Goal: Transaction & Acquisition: Purchase product/service

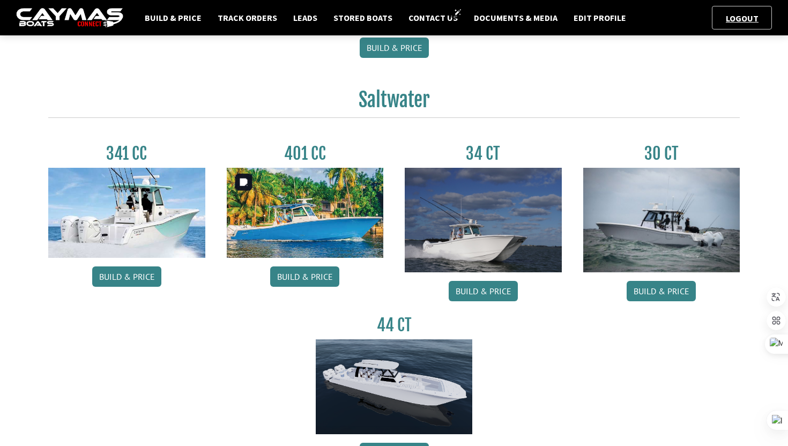
scroll to position [431, 0]
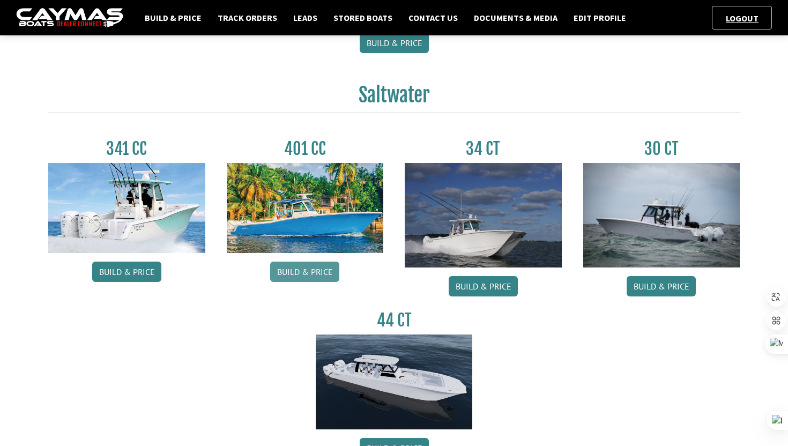
click at [299, 275] on link "Build & Price" at bounding box center [304, 271] width 69 height 20
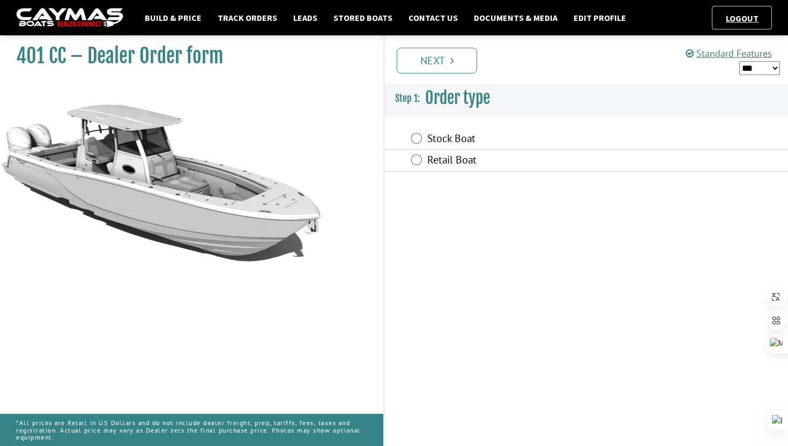
click at [419, 144] on div "Stock Boat" at bounding box center [585, 139] width 403 height 21
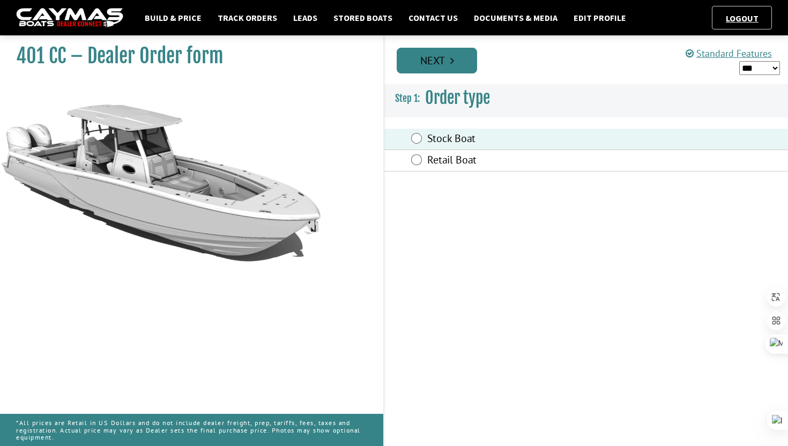
click at [454, 58] on link "Next" at bounding box center [437, 61] width 80 height 26
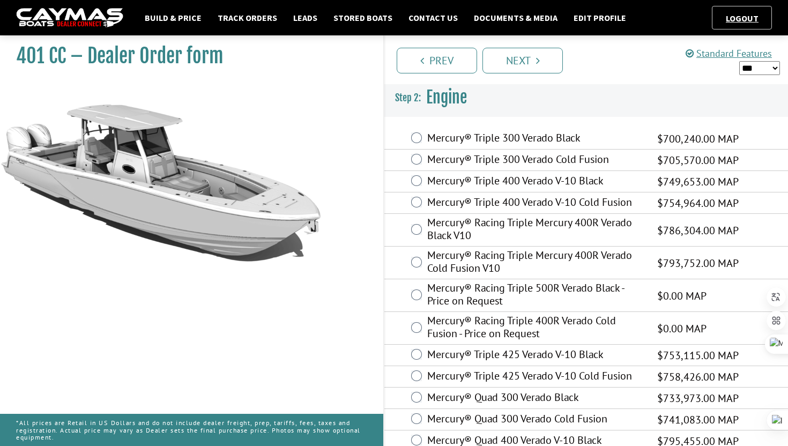
click at [771, 66] on select "*** ****** ******" at bounding box center [759, 68] width 41 height 14
click at [739, 61] on select "*** ****** ******" at bounding box center [759, 68] width 41 height 14
click at [396, 289] on div "Mercury® Racing Triple 500R Verado Black - Price on Request $0.00 MAP $0.00 $0.…" at bounding box center [585, 295] width 403 height 33
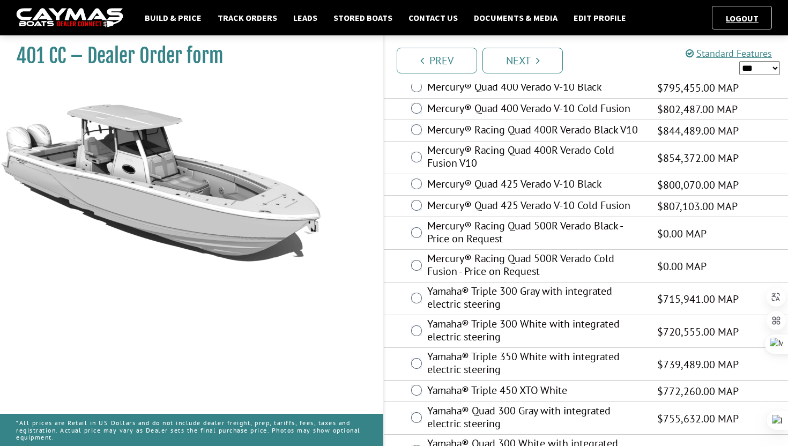
scroll to position [353, 0]
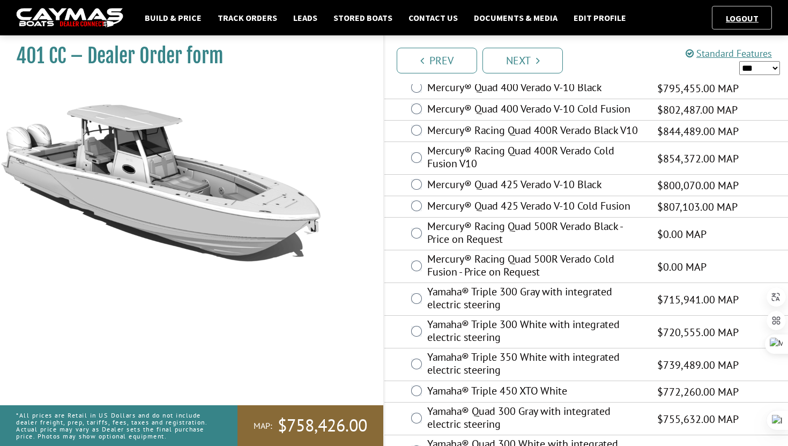
click at [386, 159] on div "Mercury® Racing Quad 400R Verado Cold Fusion V10 $854,372.00 MAP $555,342.00 $8…" at bounding box center [585, 158] width 403 height 33
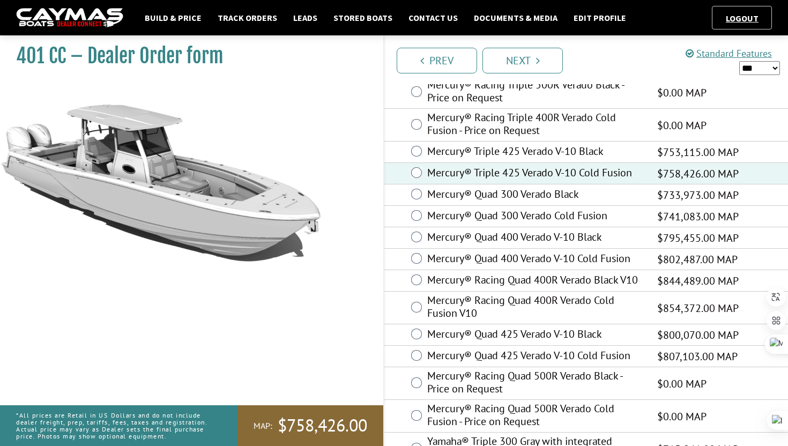
scroll to position [203, 0]
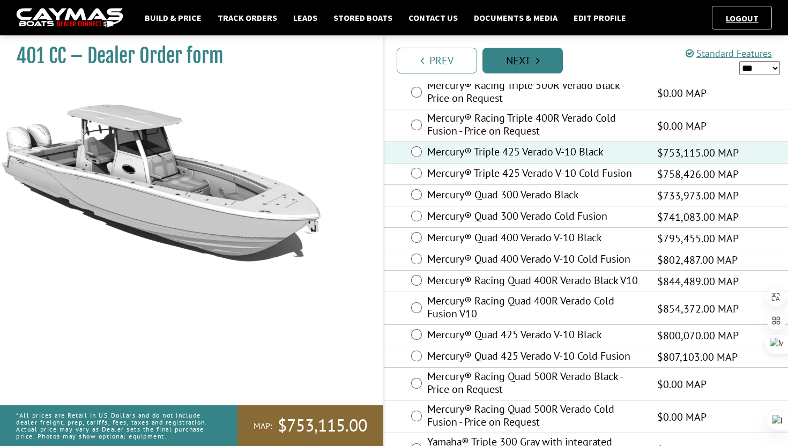
click at [521, 65] on link "Next" at bounding box center [522, 61] width 80 height 26
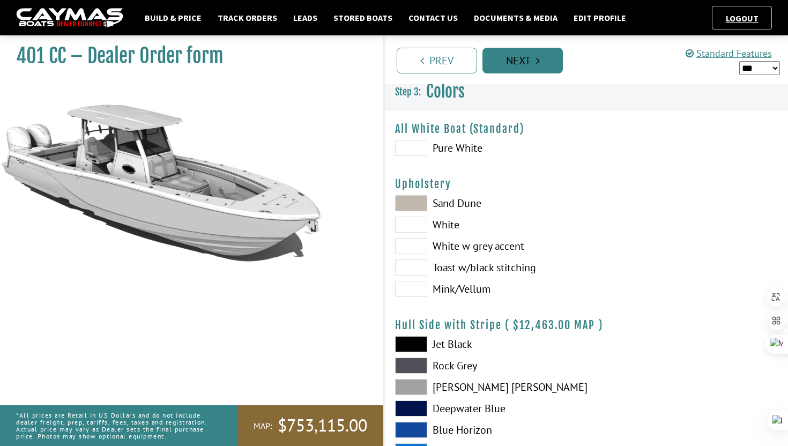
scroll to position [0, 0]
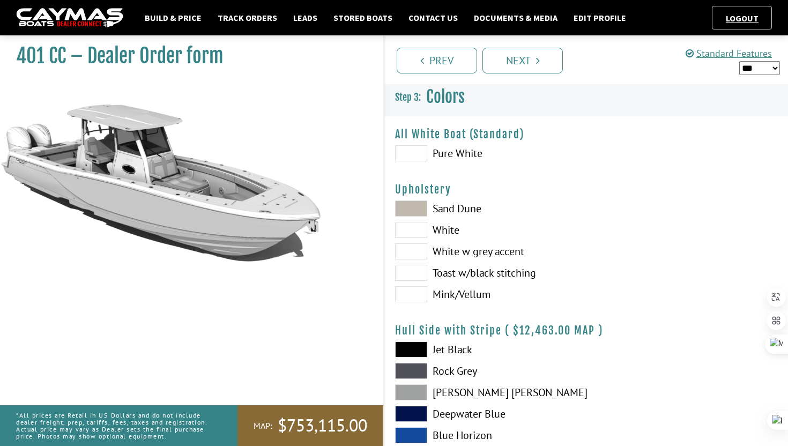
click at [410, 207] on span at bounding box center [411, 208] width 32 height 16
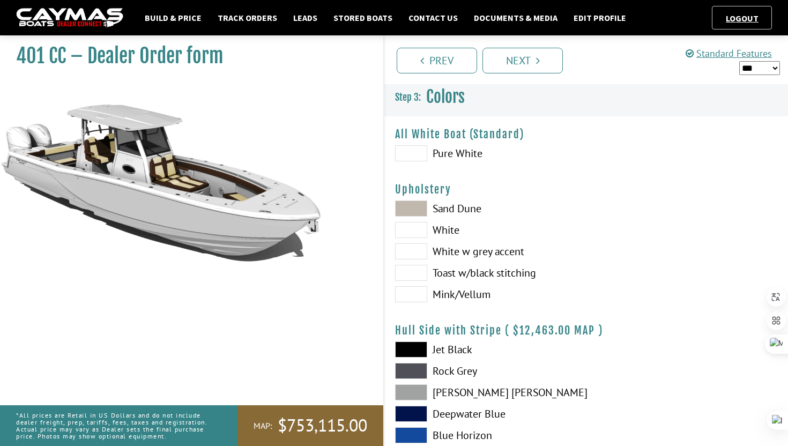
click at [411, 250] on span at bounding box center [411, 251] width 32 height 16
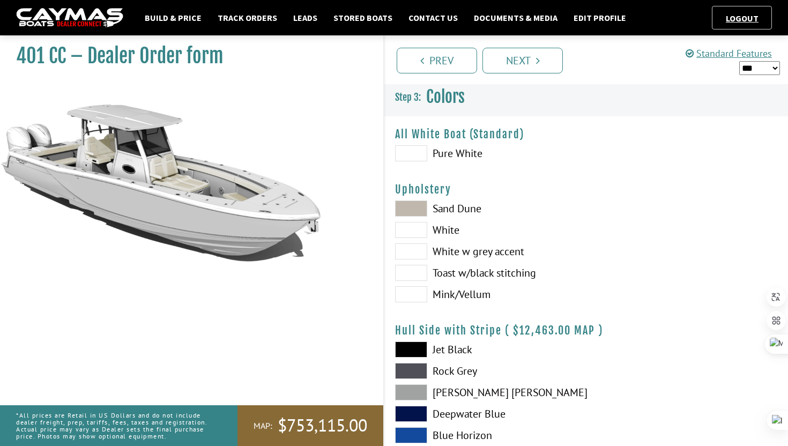
click at [408, 272] on span at bounding box center [411, 273] width 32 height 16
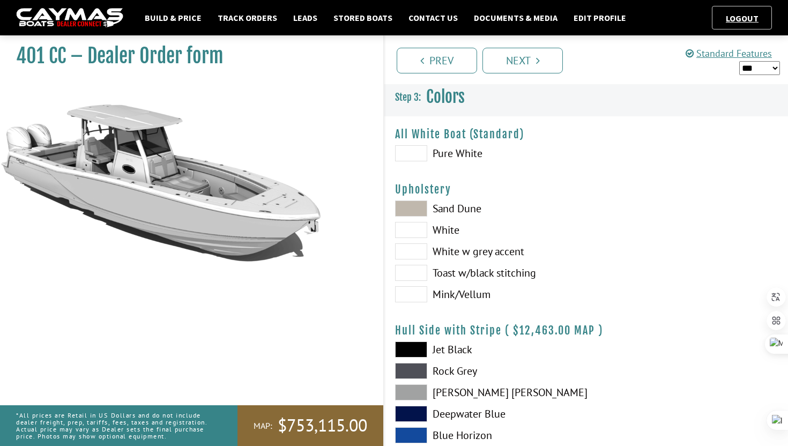
click at [416, 349] on span at bounding box center [411, 349] width 32 height 16
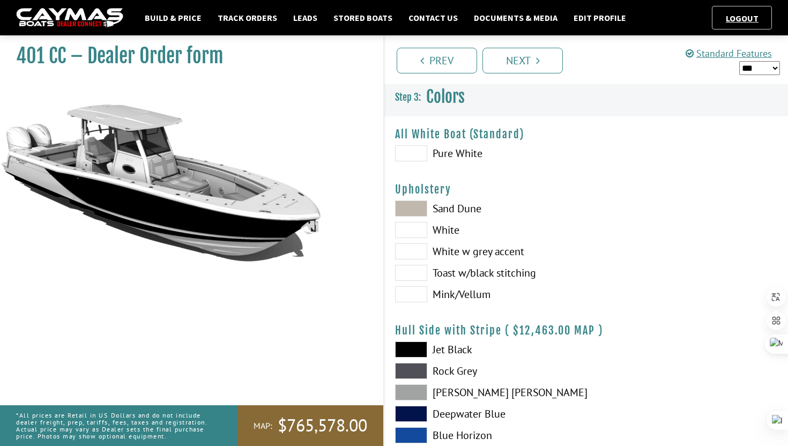
click at [416, 349] on span at bounding box center [411, 349] width 32 height 16
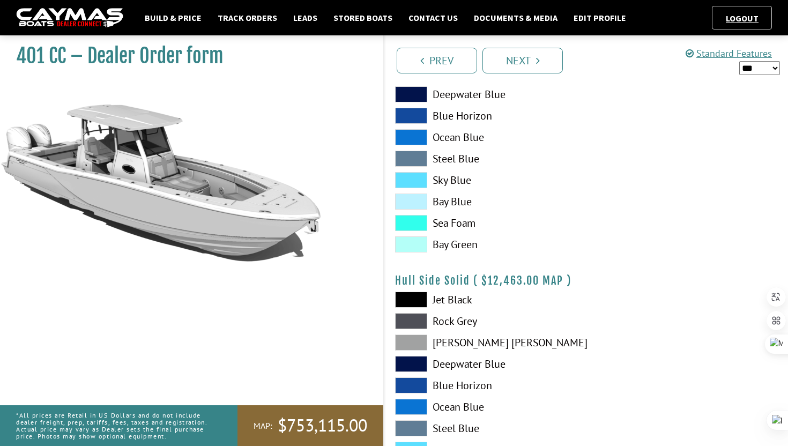
scroll to position [322, 0]
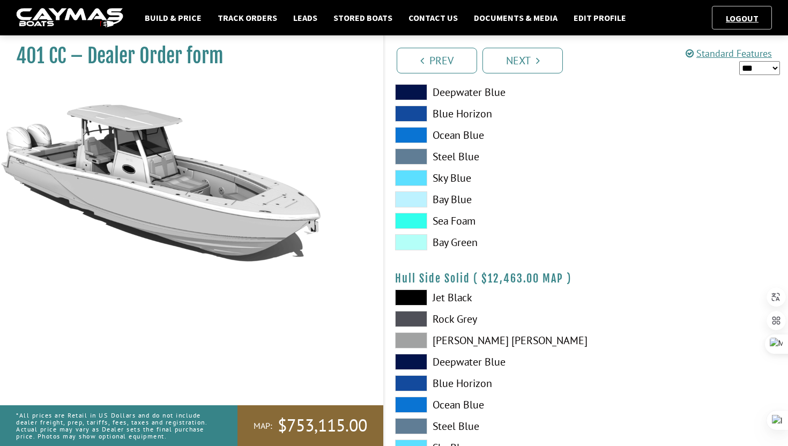
click at [412, 294] on span at bounding box center [411, 297] width 32 height 16
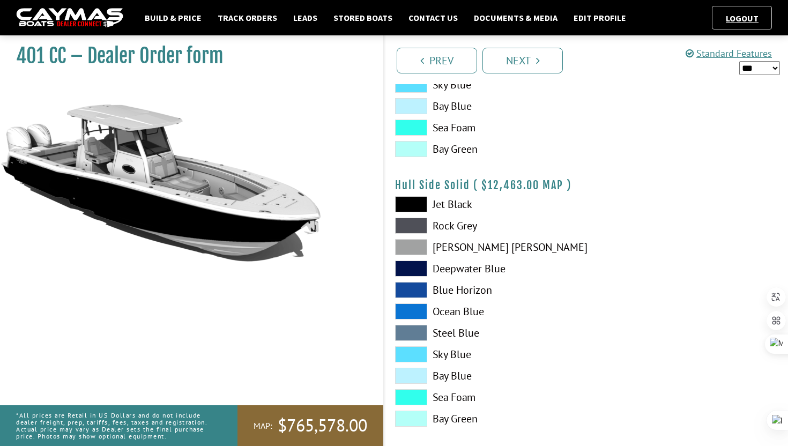
scroll to position [386, 0]
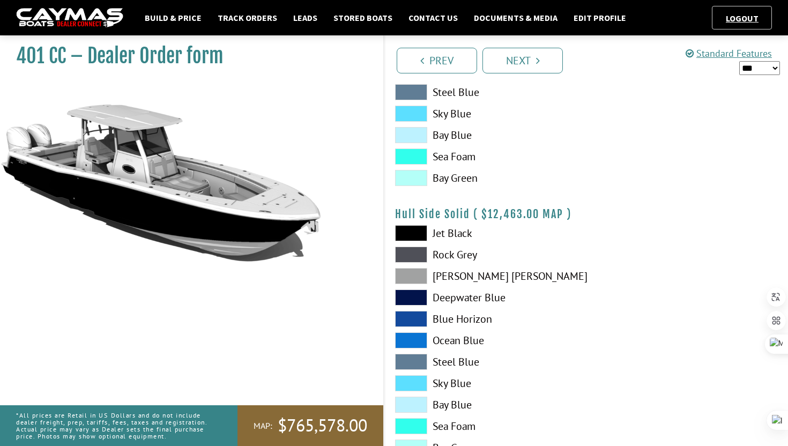
click at [413, 251] on span at bounding box center [411, 254] width 32 height 16
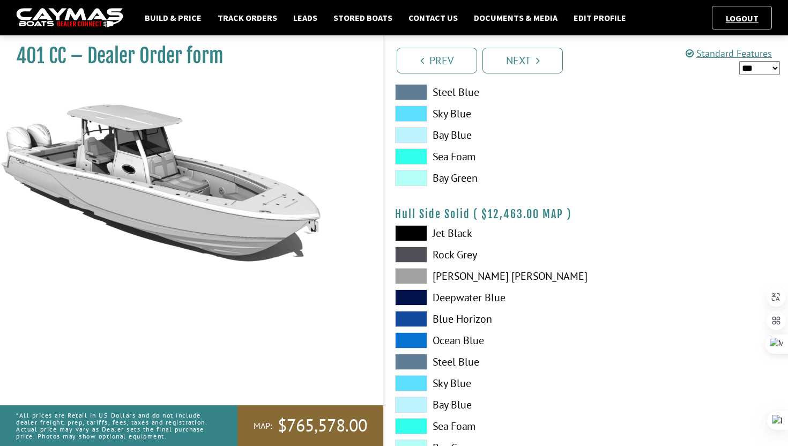
click at [408, 273] on span at bounding box center [411, 276] width 32 height 16
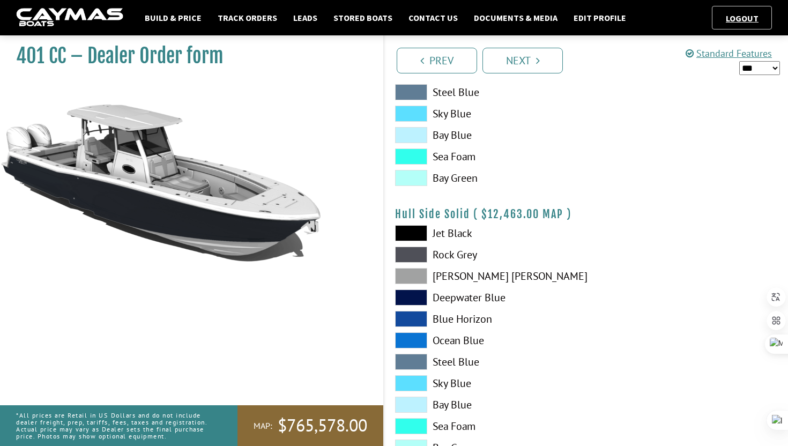
click at [409, 254] on span at bounding box center [411, 254] width 32 height 16
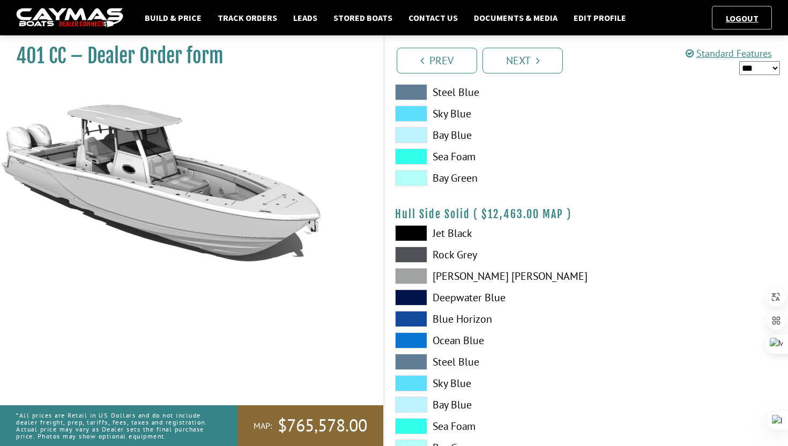
click at [409, 254] on span at bounding box center [411, 254] width 32 height 16
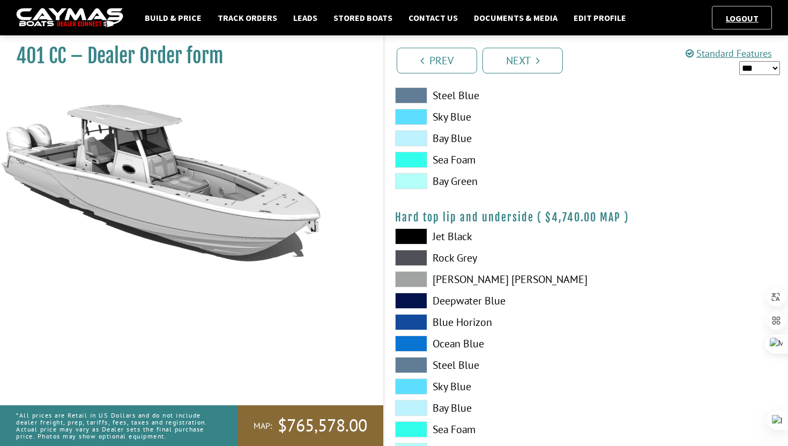
scroll to position [943, 0]
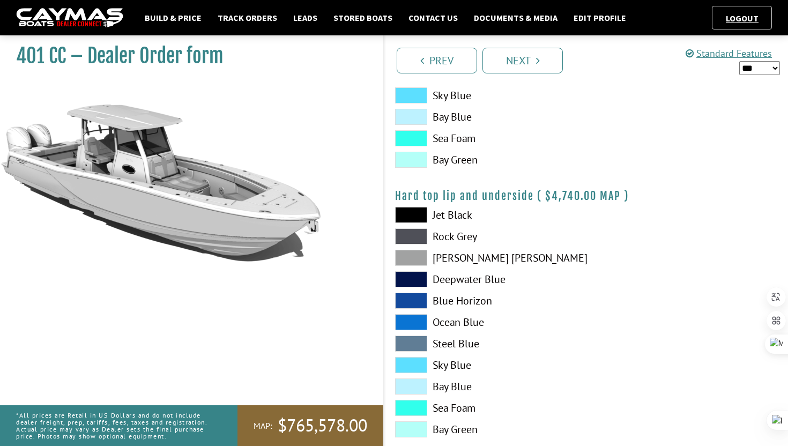
click at [411, 236] on span at bounding box center [411, 236] width 32 height 16
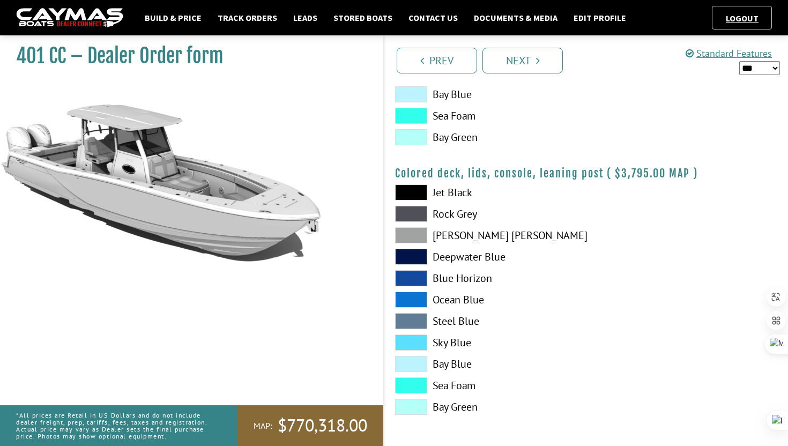
scroll to position [1236, 0]
click at [543, 62] on link "Next" at bounding box center [522, 61] width 80 height 26
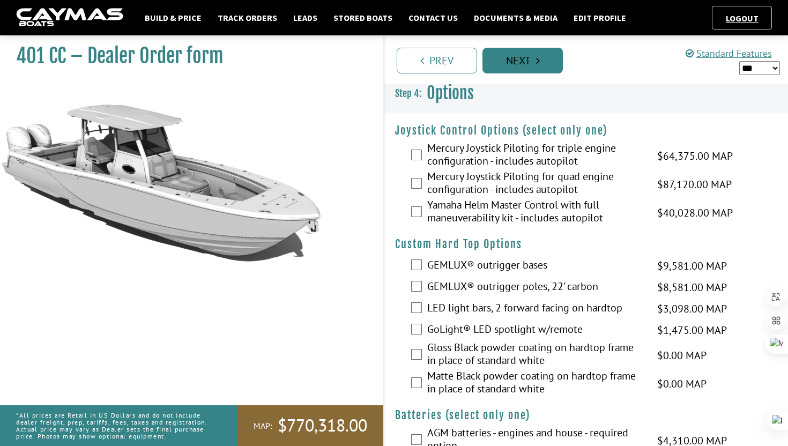
scroll to position [0, 0]
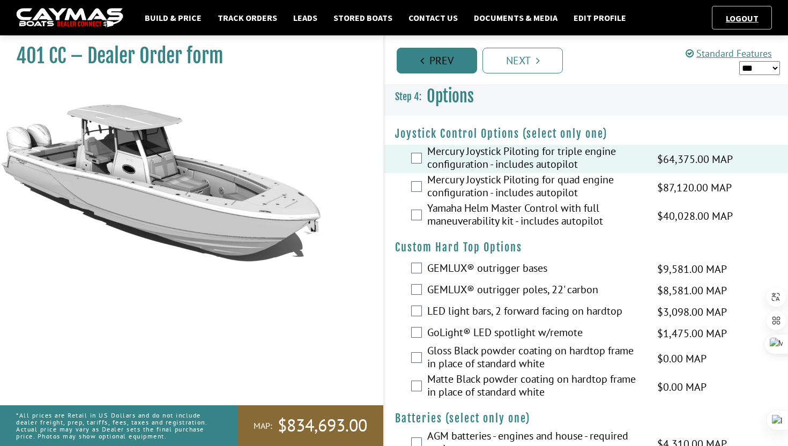
click at [439, 65] on link "Prev" at bounding box center [437, 61] width 80 height 26
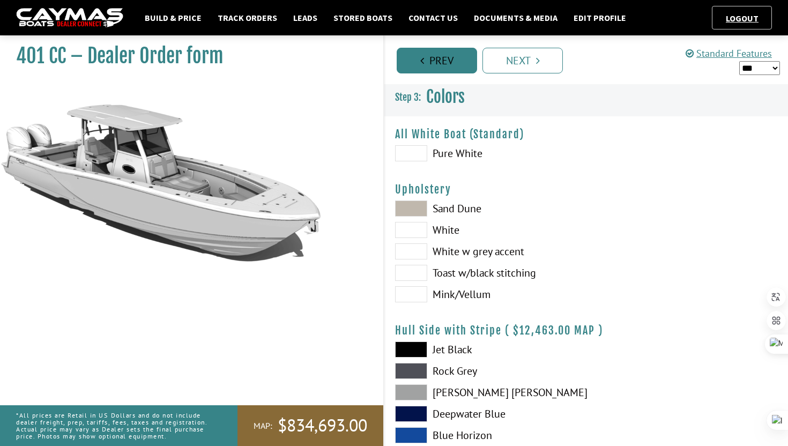
click at [439, 65] on link "Prev" at bounding box center [437, 61] width 80 height 26
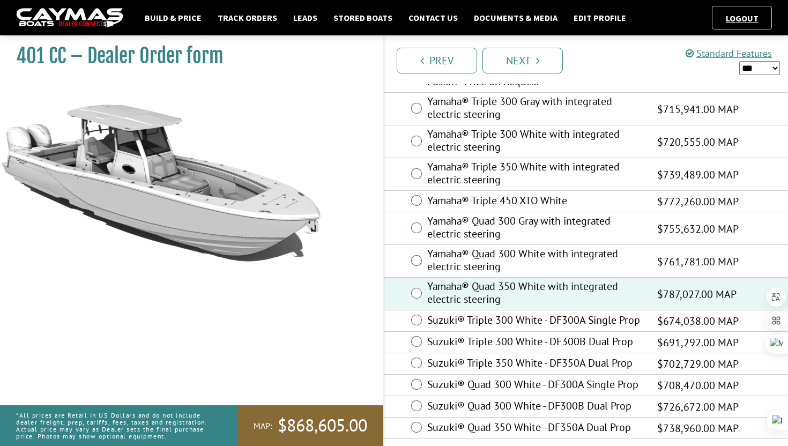
scroll to position [546, 0]
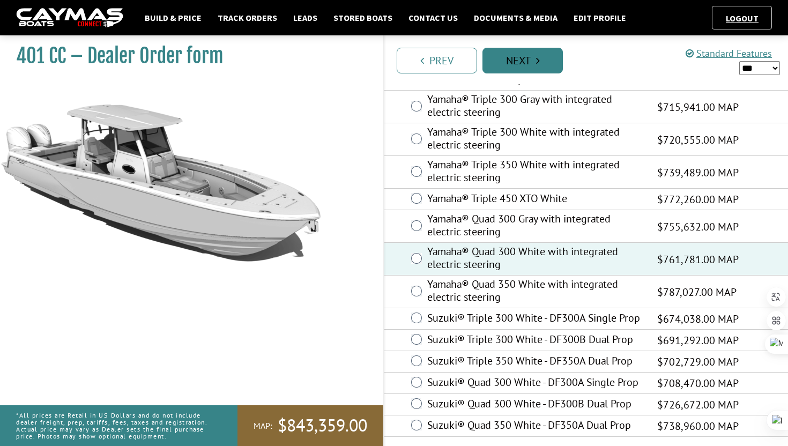
click at [531, 61] on link "Next" at bounding box center [522, 61] width 80 height 26
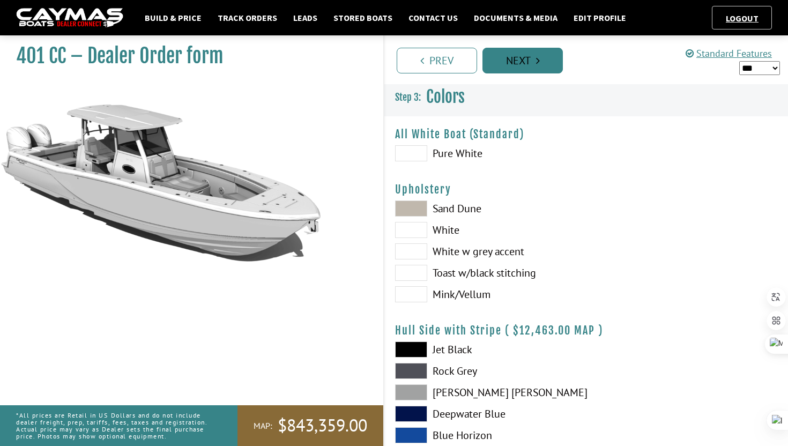
click at [531, 61] on link "Next" at bounding box center [522, 61] width 80 height 26
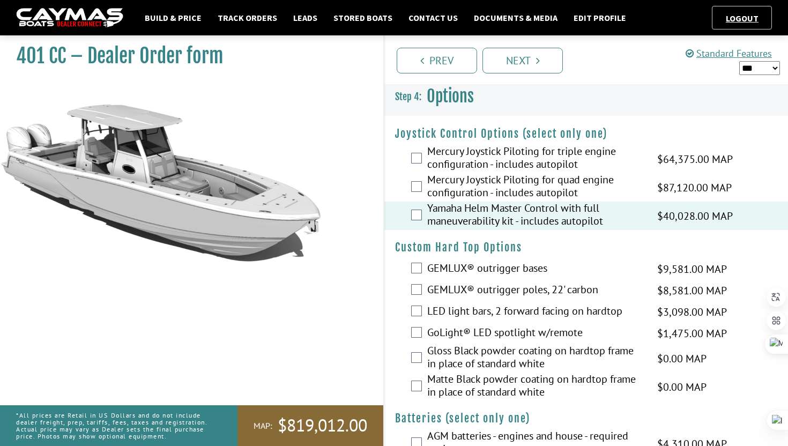
click at [391, 292] on div "GEMLUX® outrigger poles, 22' carbon $8,581.00 MAP $8,581.00 MSRP $5,149.00 $8,5…" at bounding box center [585, 290] width 403 height 21
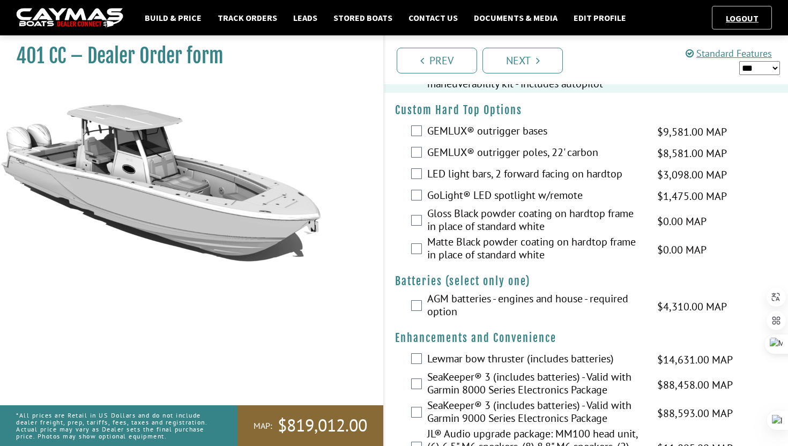
scroll to position [150, 0]
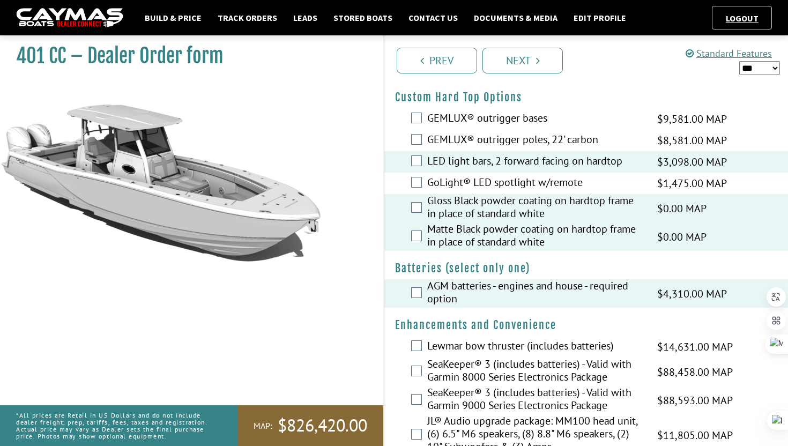
click at [399, 378] on div "SeaKeeper® 3 (includes batteries) - Valid with Garmin 8000 Series Electronics P…" at bounding box center [585, 371] width 403 height 28
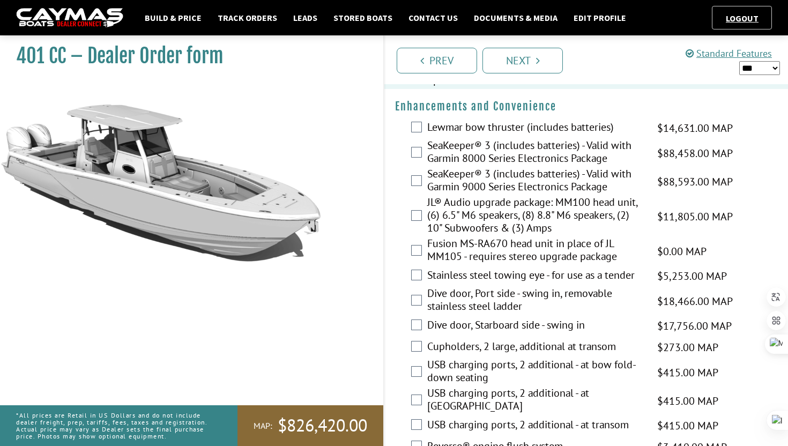
scroll to position [407, 0]
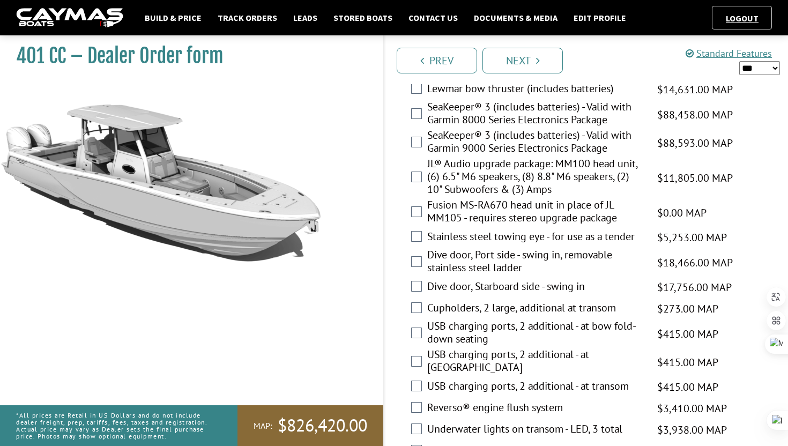
click at [416, 183] on div "JL® Audio upgrade package: MM100 head unit, (6) 6.5" M6 speakers, (8) 8.8" M6 s…" at bounding box center [585, 177] width 403 height 41
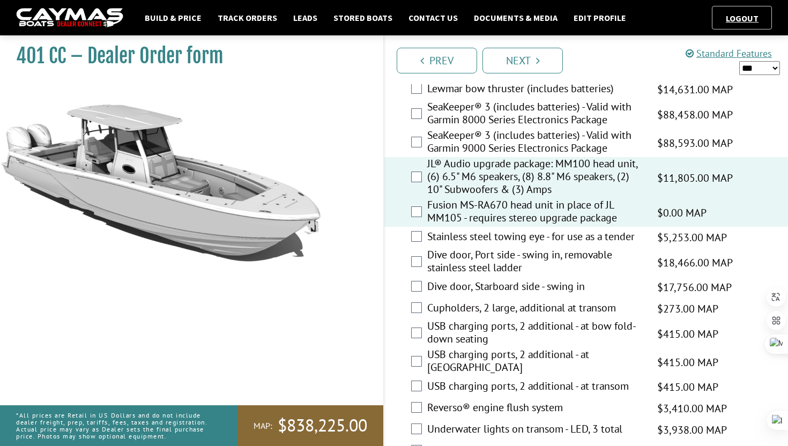
click at [396, 255] on div "Dive door, Port side - swing in, removable stainless steel ladder $18,466.00 MA…" at bounding box center [585, 262] width 403 height 28
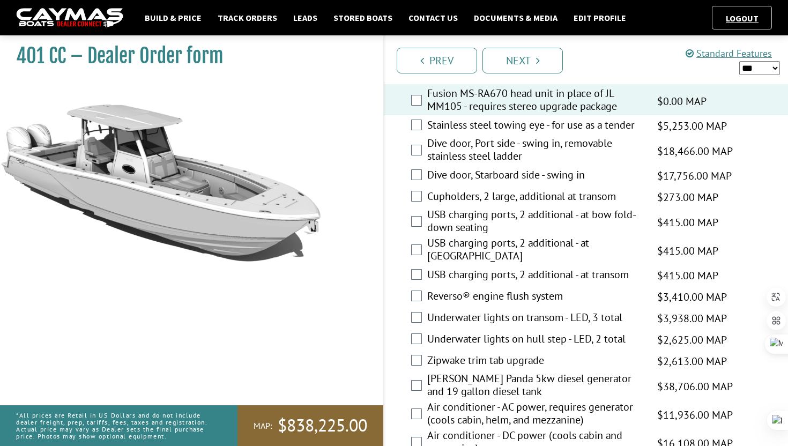
scroll to position [536, 0]
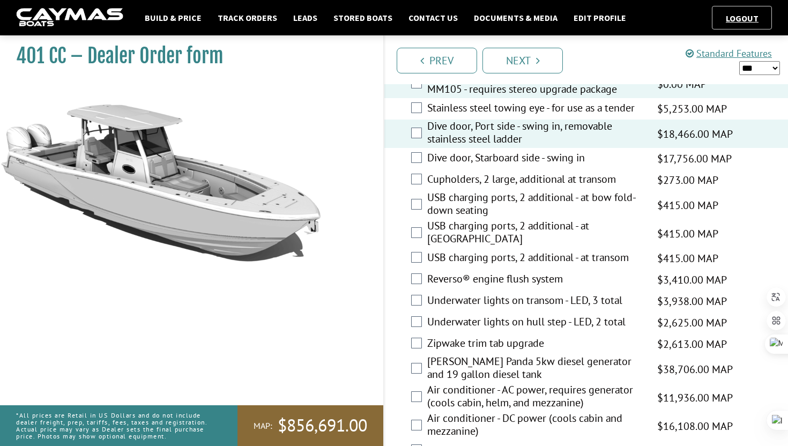
click at [392, 310] on div "Underwater lights on transom - LED, 3 total $3,938.00 MAP $3,938.00 MSRP $2,363…" at bounding box center [585, 300] width 403 height 21
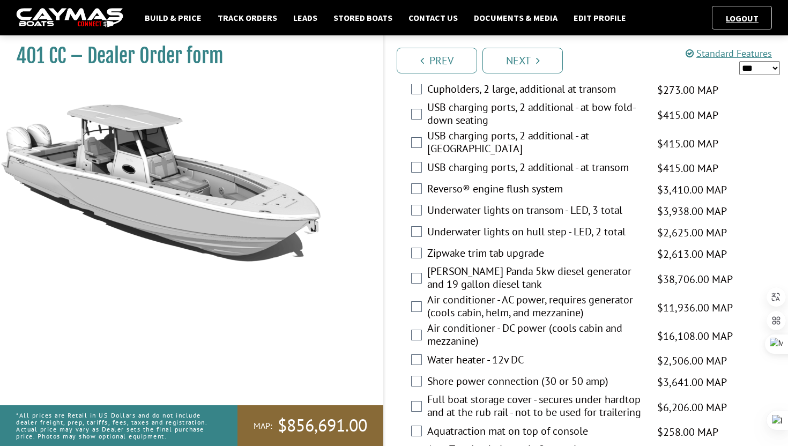
scroll to position [643, 0]
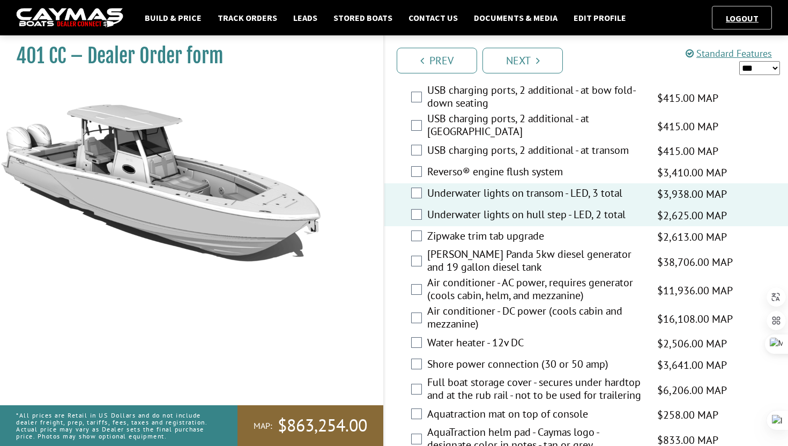
click at [385, 276] on div "Air conditioner - AC power, requires generator (cools cabin, helm, and mezzanin…" at bounding box center [585, 290] width 403 height 28
click at [405, 286] on div "Air conditioner - AC power, requires generator (cools cabin, helm, and mezzanin…" at bounding box center [585, 290] width 403 height 28
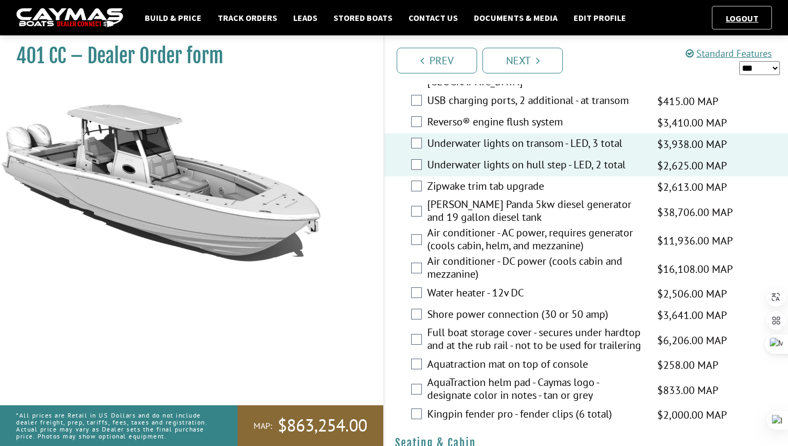
scroll to position [707, 0]
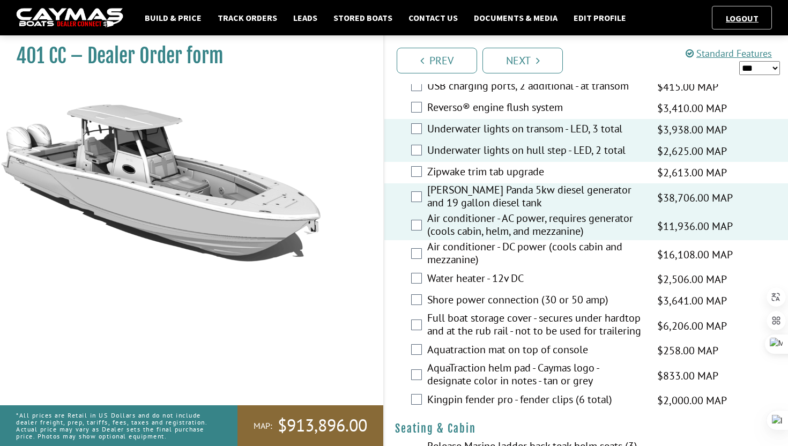
click at [393, 291] on div "Shore power connection (30 or 50 amp) $3,641.00 MAP $3,641.00 MSRP $2,185.00 $3…" at bounding box center [585, 300] width 403 height 21
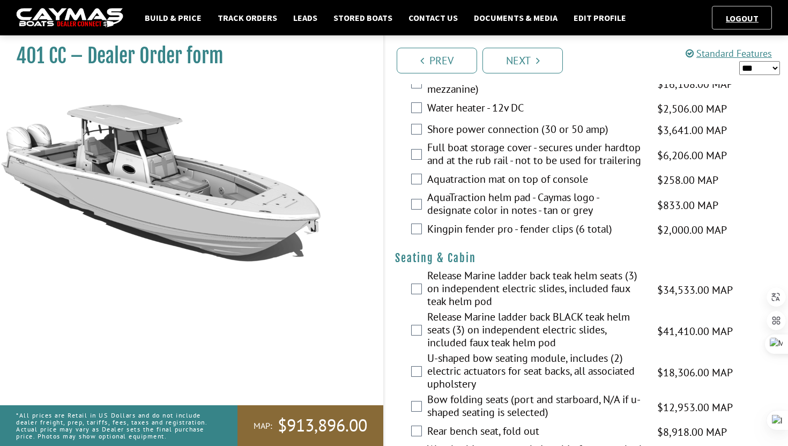
scroll to position [879, 0]
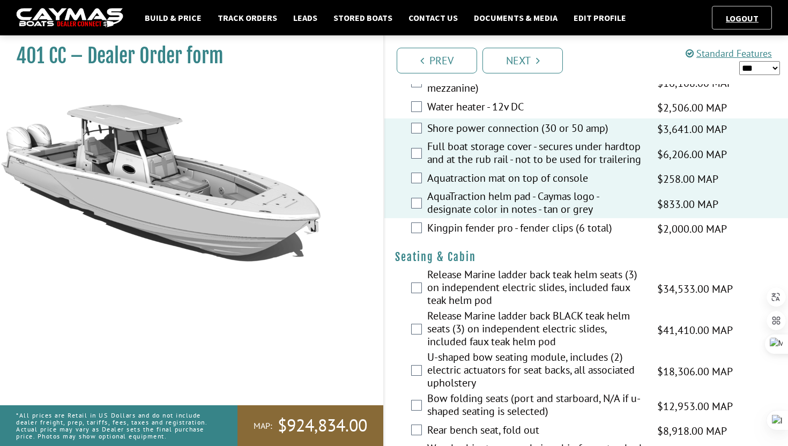
click at [390, 326] on div "Release Marine ladder back BLACK teak helm seats (3) on independent electric sl…" at bounding box center [585, 329] width 403 height 41
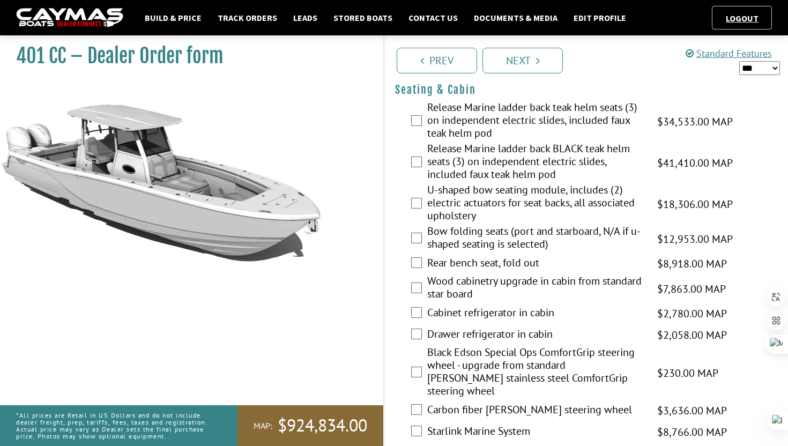
scroll to position [1050, 0]
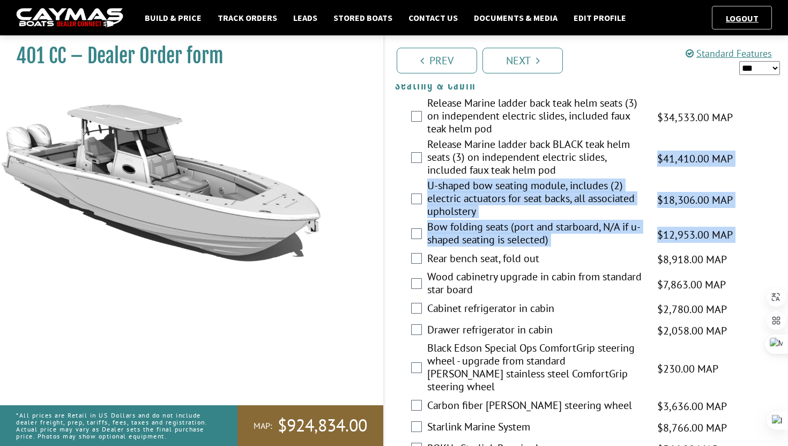
click at [420, 268] on fieldset "Please select option. Release Marine ladder back teak helm seats (3) on indepen…" at bounding box center [586, 277] width 382 height 363
click at [401, 244] on div "Bow folding seats (port and starboard, N/A if u-shaped seating is selected) $12…" at bounding box center [585, 234] width 403 height 28
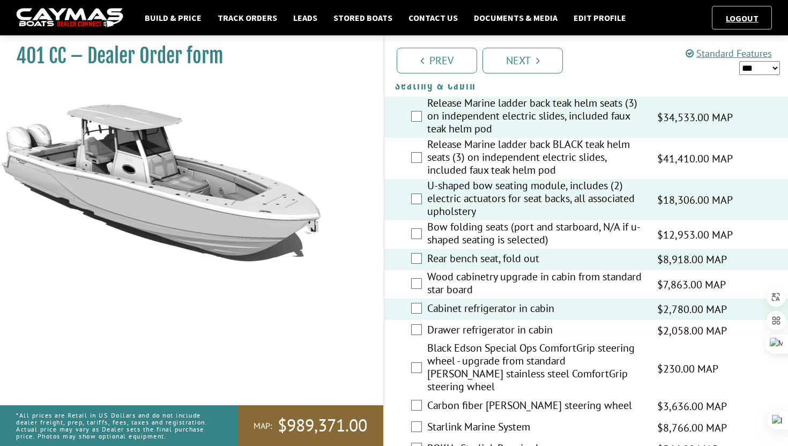
click at [397, 365] on div "Black Edson Special Ops ComfortGrip steering wheel - upgrade from standard Edso…" at bounding box center [585, 368] width 403 height 54
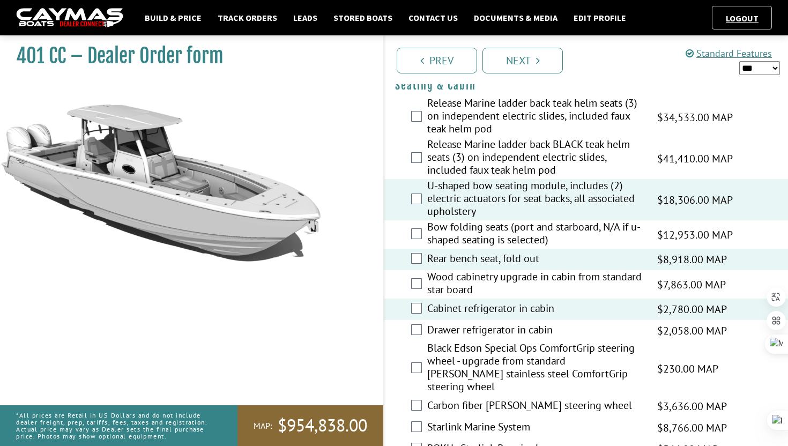
click at [392, 368] on div "Black Edson Special Ops ComfortGrip steering wheel - upgrade from standard Edso…" at bounding box center [585, 368] width 403 height 54
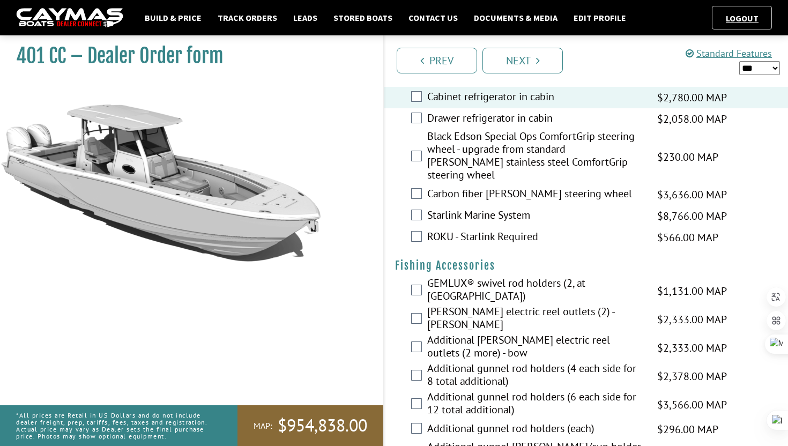
scroll to position [1265, 0]
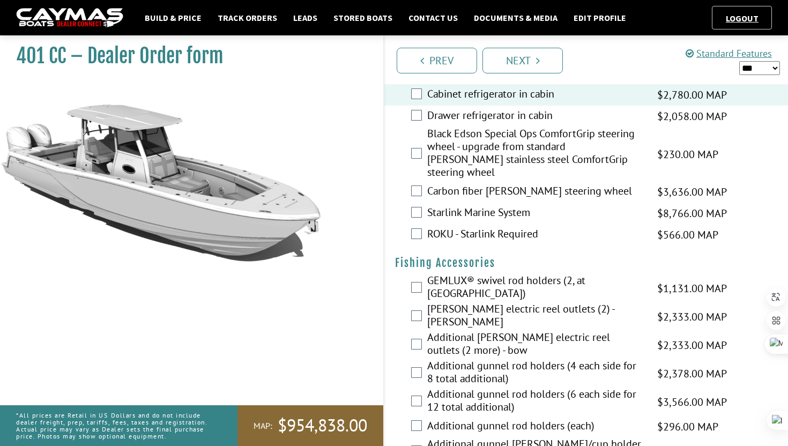
click at [391, 331] on div "Additional Hubbell electric reel outlets (2 more) - bow $2,333.00 MAP $2,333.00…" at bounding box center [585, 345] width 403 height 28
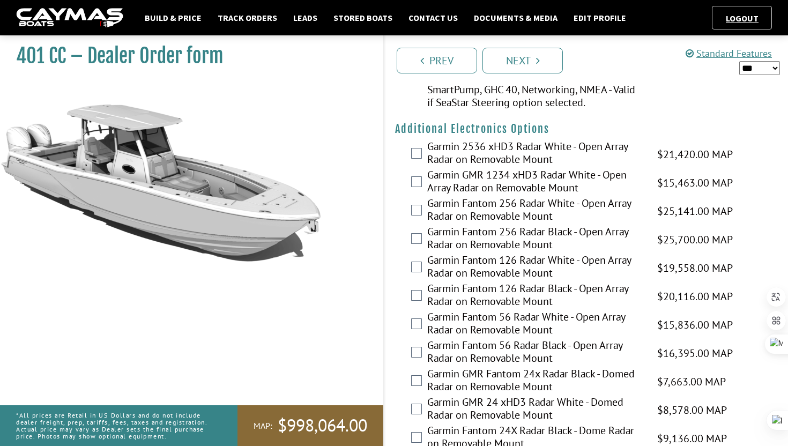
scroll to position [2101, 0]
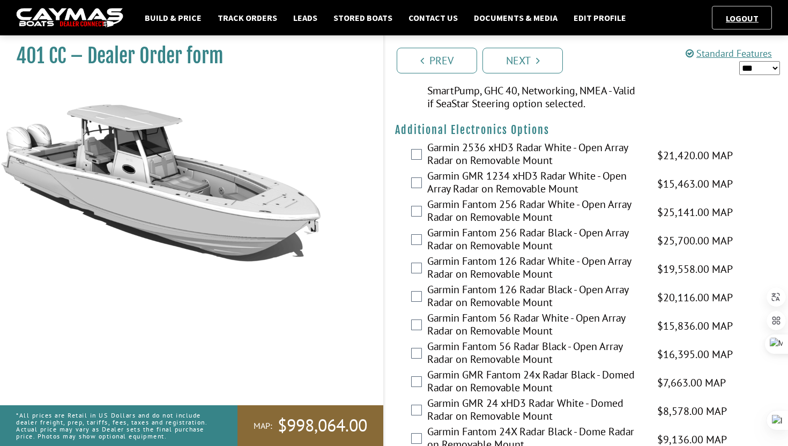
click at [612, 283] on label "Garmin Fantom 126 Radar Black - Open Array Radar on Removable Mount" at bounding box center [535, 297] width 216 height 28
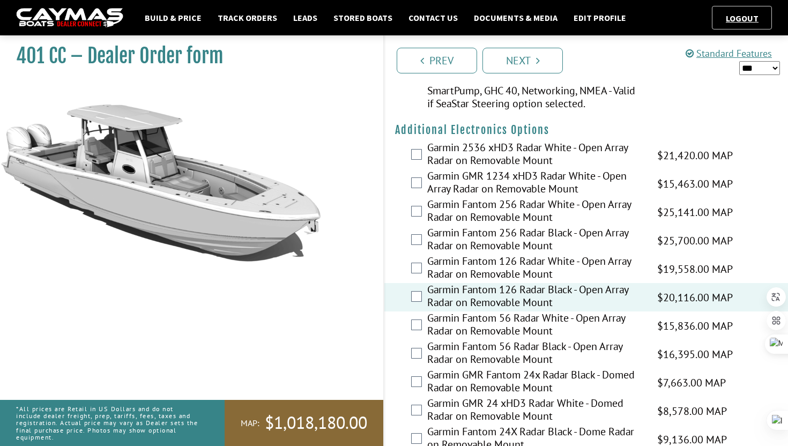
click at [425, 340] on div "Garmin Fantom 56 Radar Black - Open Array Radar on Removable Mount $16,395.00 M…" at bounding box center [585, 354] width 403 height 28
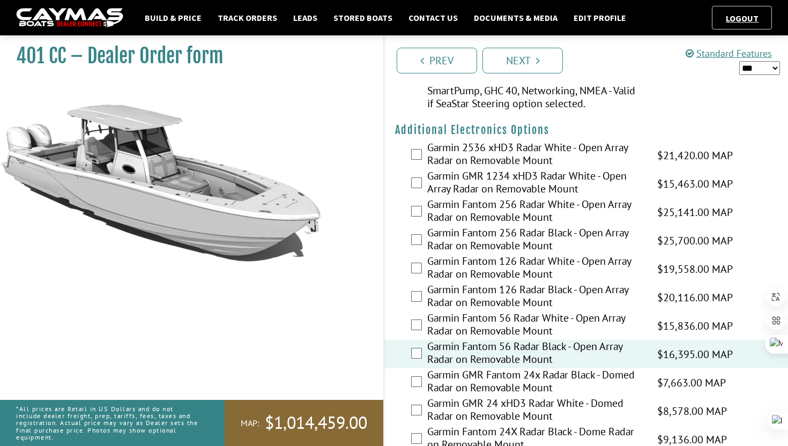
click at [393, 397] on div "Garmin GMR 24 xHD3 Radar White - Domed Radar on Removable Mount $8,578.00 MAP $…" at bounding box center [585, 411] width 403 height 28
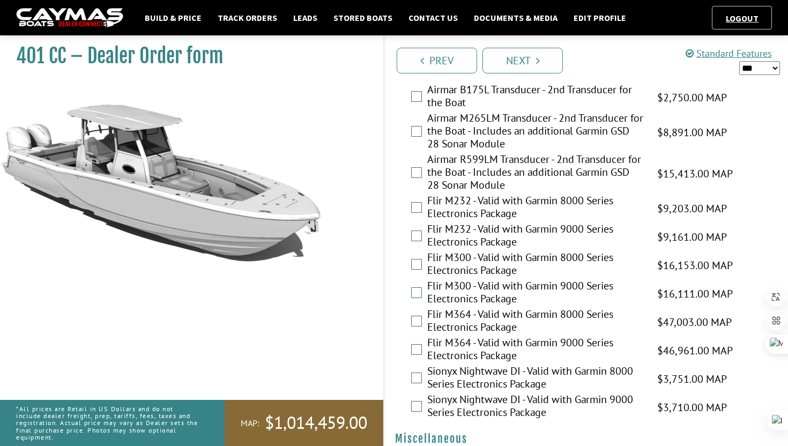
scroll to position [2529, 0]
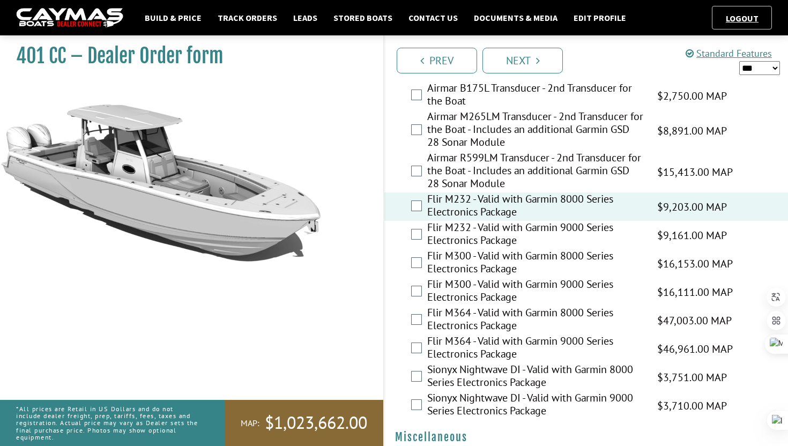
click at [394, 336] on div "Flir M364 - Valid with Garmin 9000 Series Electronics Package $46,961.00 MAP $4…" at bounding box center [585, 348] width 403 height 28
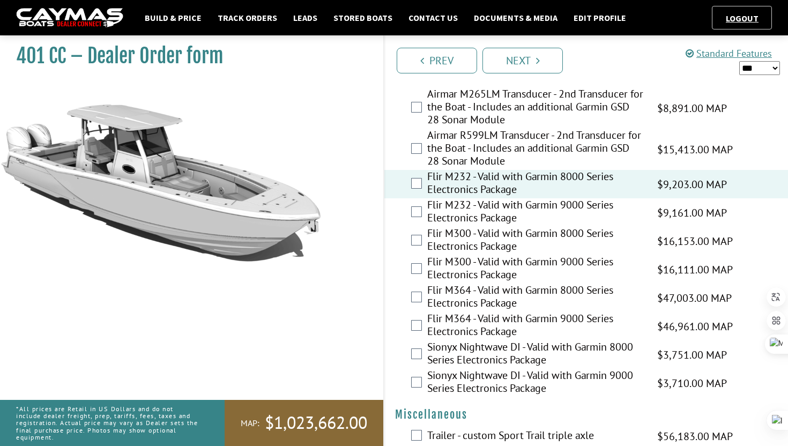
scroll to position [2553, 0]
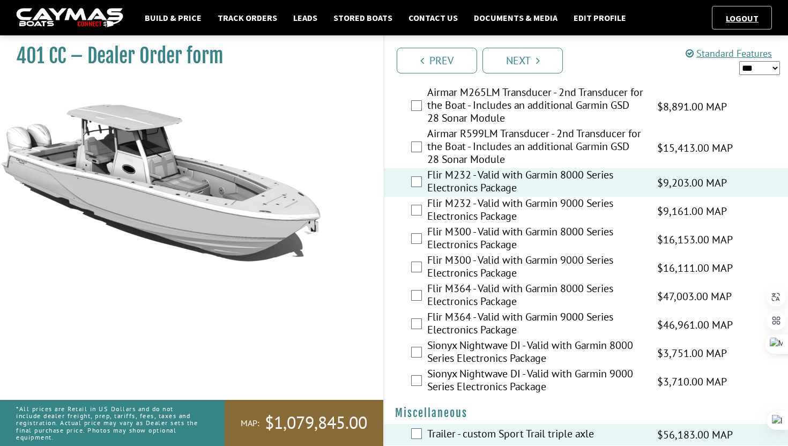
click at [383, 259] on div "401 CC – Dealer Order form" at bounding box center [186, 254] width 394 height 446
click at [394, 258] on div "Flir M300 - Valid with Garmin 9000 Series Electronics Package $16,111.00 MAP $1…" at bounding box center [585, 267] width 403 height 28
click at [398, 200] on div "Flir M232 - Valid with Garmin 9000 Series Electronics Package $9,161.00 MAP $9,…" at bounding box center [585, 211] width 403 height 28
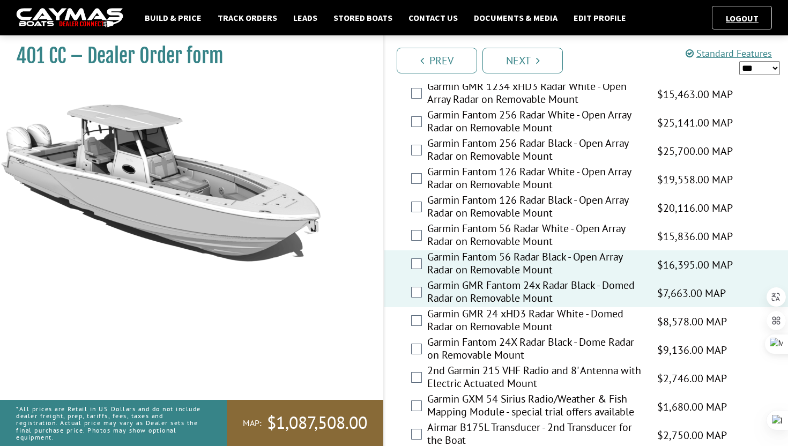
scroll to position [2198, 0]
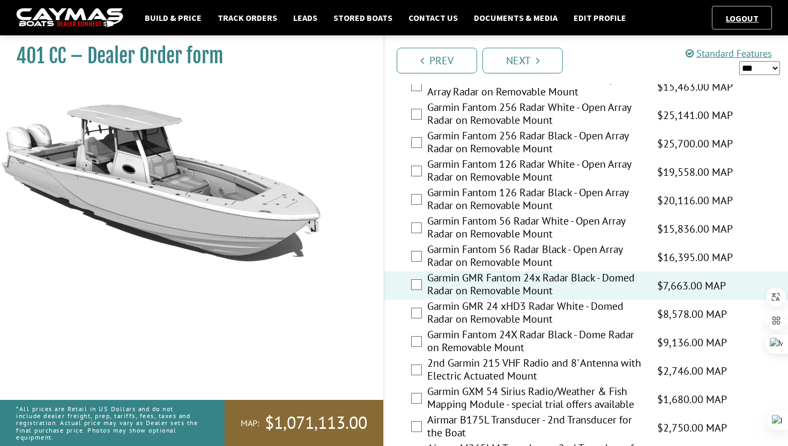
click at [398, 214] on div "Garmin Fantom 56 Radar White - Open Array Radar on Removable Mount $15,836.00 M…" at bounding box center [585, 228] width 403 height 28
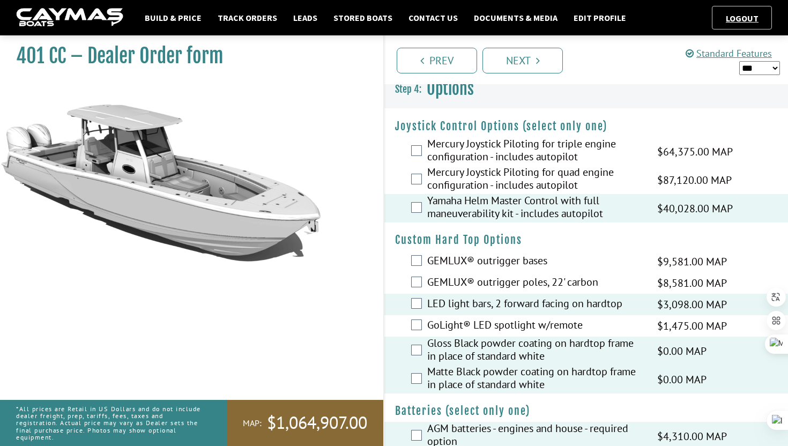
scroll to position [0, 0]
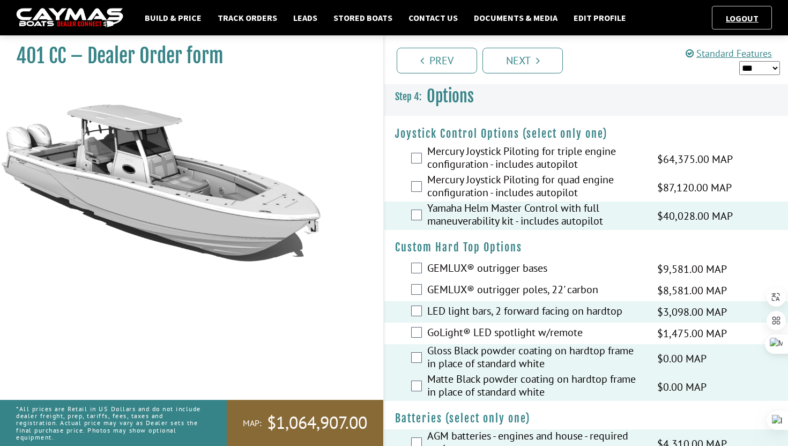
click at [768, 67] on select "*** ****** ******" at bounding box center [759, 68] width 41 height 14
click at [739, 61] on select "*** ****** ******" at bounding box center [759, 68] width 41 height 14
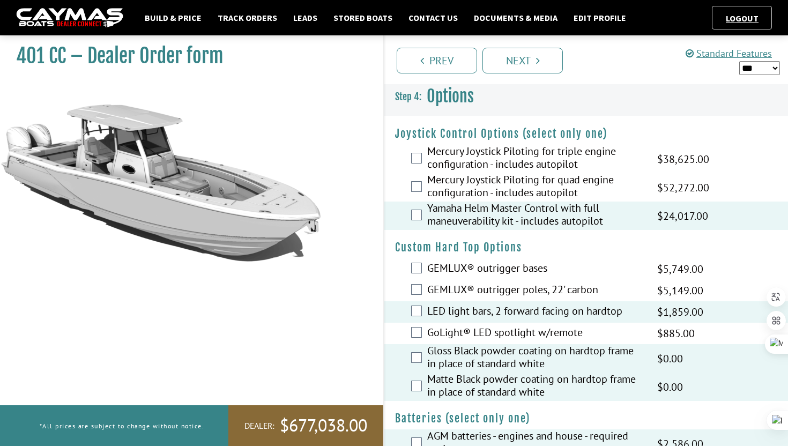
click at [766, 67] on select "*** ****** ******" at bounding box center [759, 68] width 41 height 14
click at [739, 61] on select "*** ****** ******" at bounding box center [759, 68] width 41 height 14
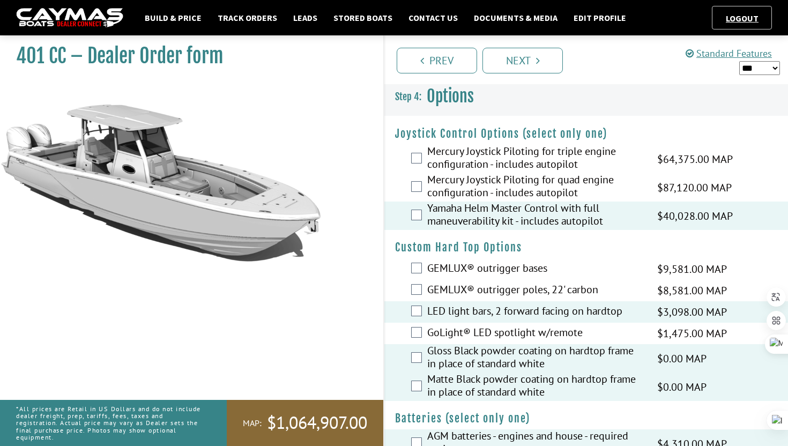
click at [764, 68] on select "*** ****** ******" at bounding box center [759, 68] width 41 height 14
click at [739, 61] on select "*** ****** ******" at bounding box center [759, 68] width 41 height 14
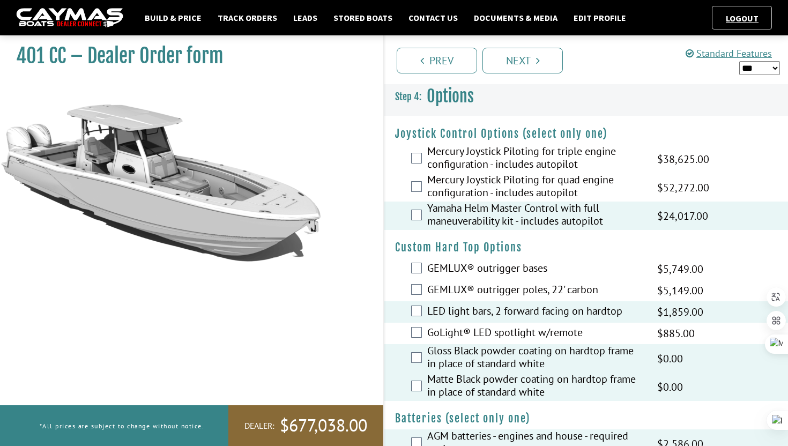
click at [765, 64] on select "*** ****** ******" at bounding box center [759, 68] width 41 height 14
click at [739, 61] on select "*** ****** ******" at bounding box center [759, 68] width 41 height 14
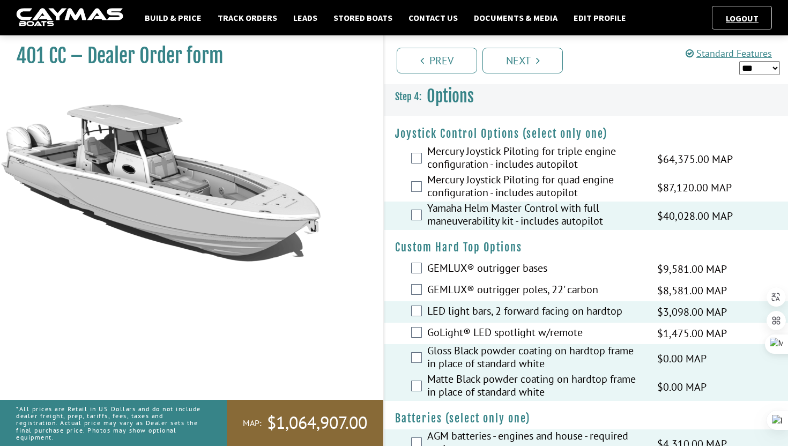
click at [771, 68] on select "*** ****** ******" at bounding box center [759, 68] width 41 height 14
click at [739, 61] on select "*** ****** ******" at bounding box center [759, 68] width 41 height 14
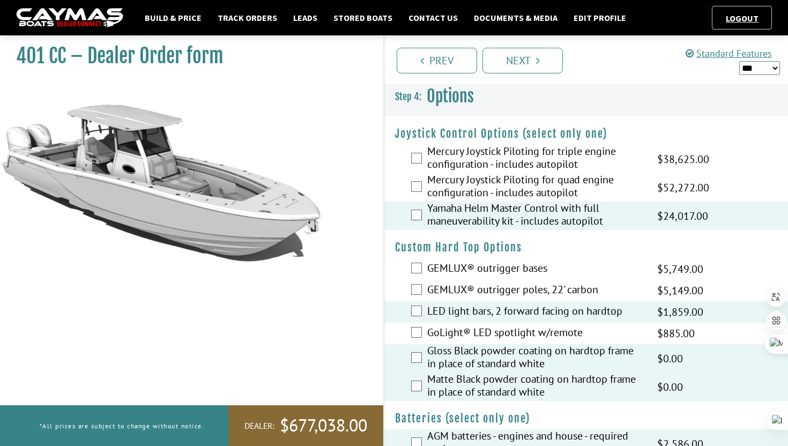
click at [768, 65] on select "*** ****** ******" at bounding box center [759, 68] width 41 height 14
select select "*"
click at [739, 61] on select "*** ****** ******" at bounding box center [759, 68] width 41 height 14
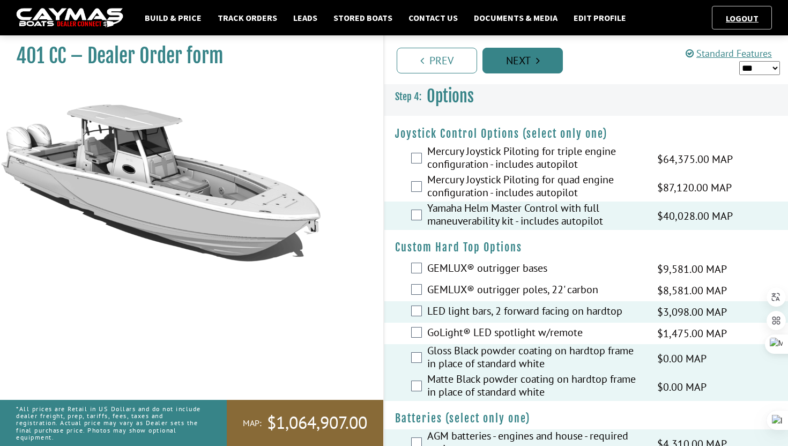
click at [542, 59] on link "Next" at bounding box center [522, 61] width 80 height 26
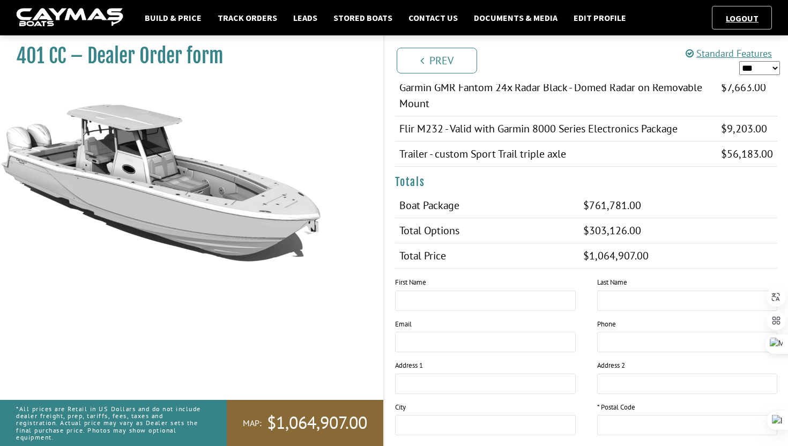
scroll to position [1050, 0]
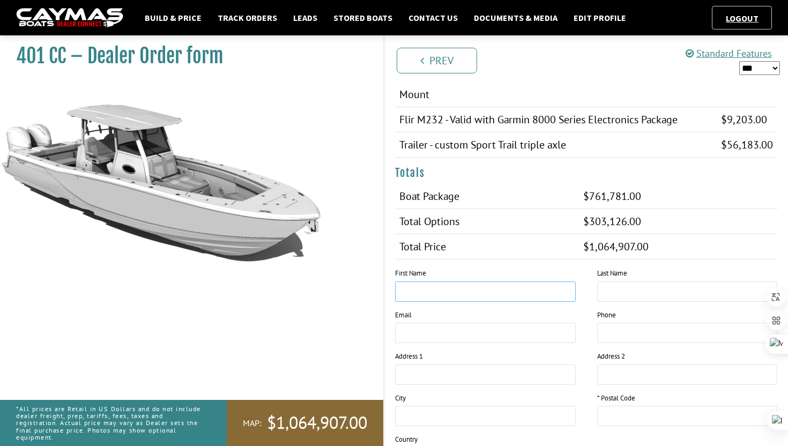
click at [424, 281] on input "text" at bounding box center [485, 291] width 181 height 20
click at [429, 323] on input "email" at bounding box center [485, 333] width 181 height 20
click at [466, 281] on input "text" at bounding box center [485, 291] width 181 height 20
type input "*****"
click at [625, 281] on input "text" at bounding box center [687, 291] width 181 height 20
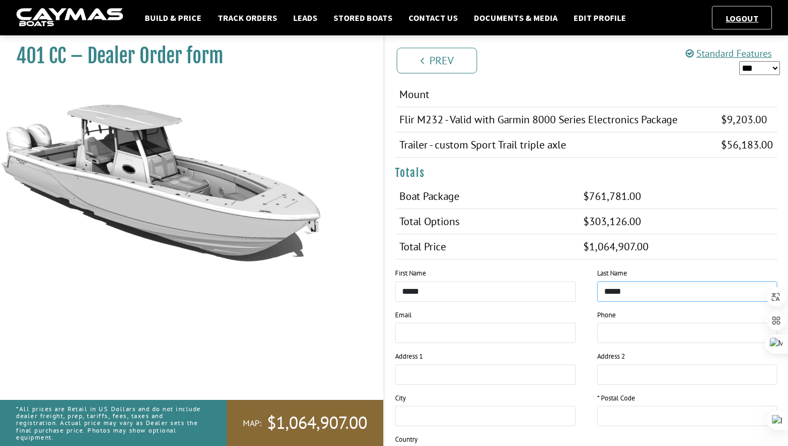
type input "*****"
click at [461, 323] on input "email" at bounding box center [485, 333] width 181 height 20
type input "**********"
click at [528, 364] on input "text" at bounding box center [485, 374] width 181 height 20
click at [520, 185] on td "Boat Package" at bounding box center [487, 196] width 184 height 25
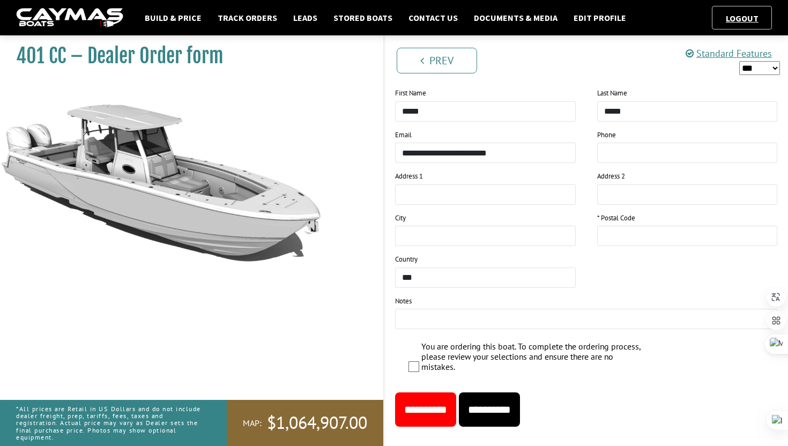
scroll to position [1231, 0]
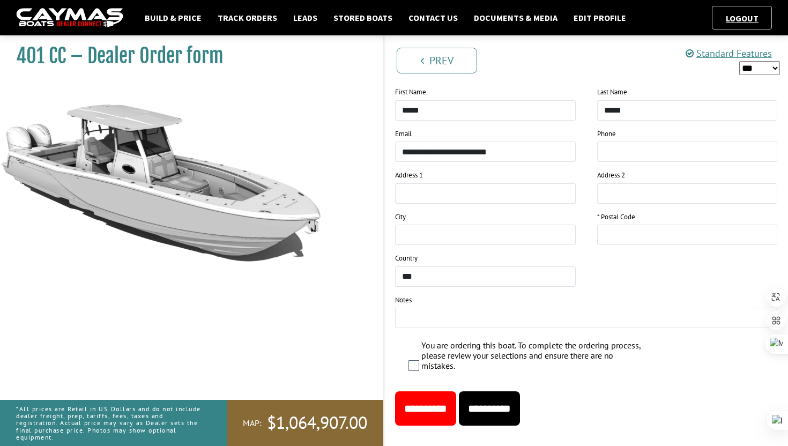
click at [520, 395] on input "**********" at bounding box center [489, 408] width 61 height 34
type input "*****"
click at [517, 399] on input "**********" at bounding box center [489, 408] width 61 height 34
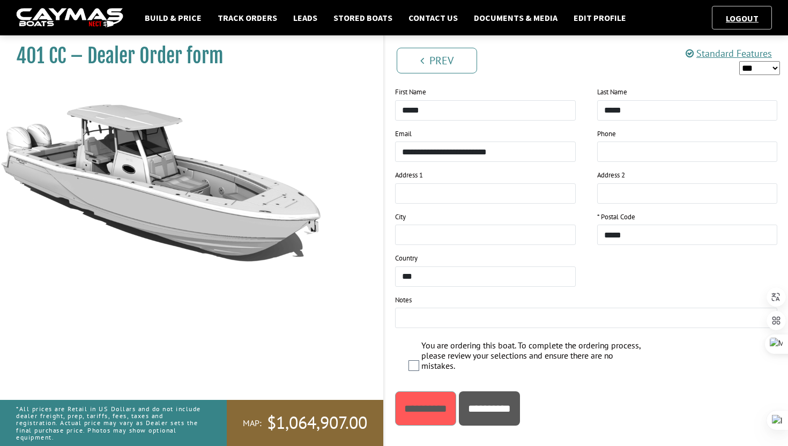
scroll to position [0, 0]
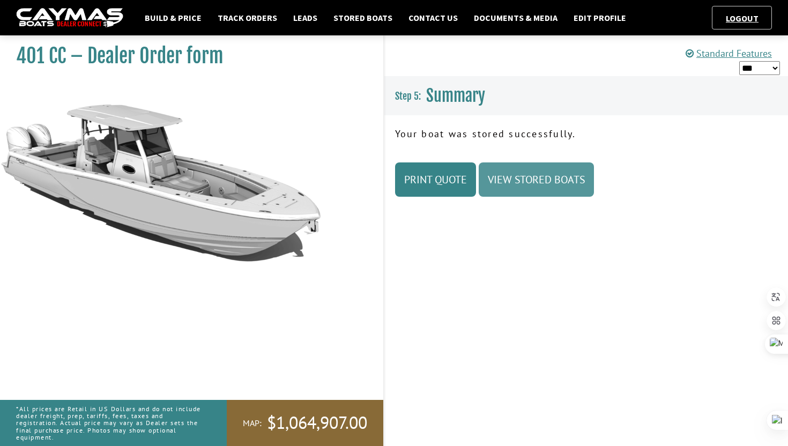
click at [546, 174] on link "View Stored Boats" at bounding box center [536, 179] width 115 height 34
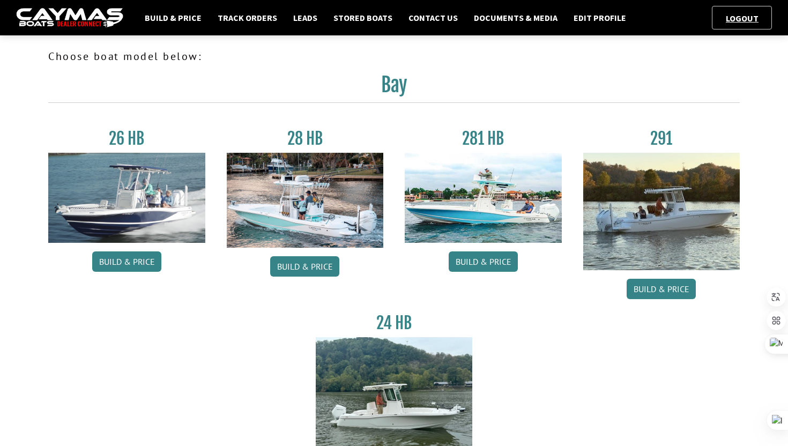
click at [600, 365] on div "26 HB Build & Price 28 HB Build & Price 281 HB Build & Price 291 Build & Price …" at bounding box center [394, 305] width 713 height 385
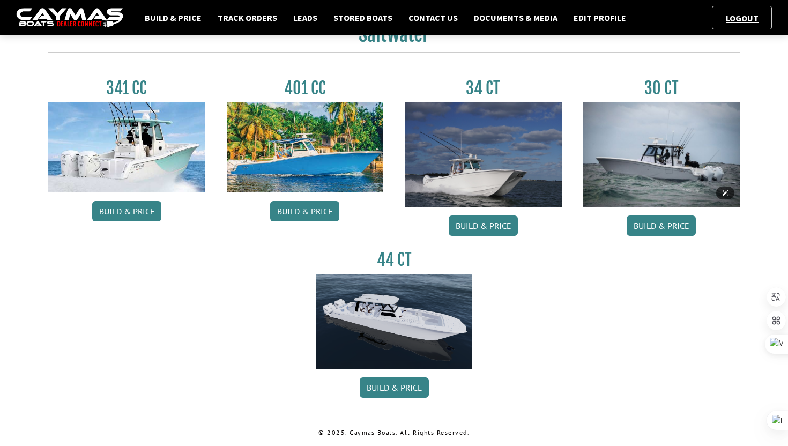
scroll to position [494, 0]
click at [397, 390] on link "Build & Price" at bounding box center [394, 387] width 69 height 20
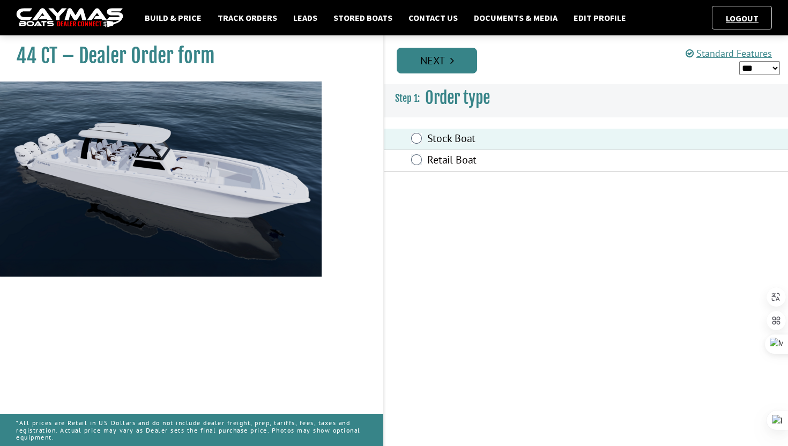
click at [456, 71] on link "Next" at bounding box center [437, 61] width 80 height 26
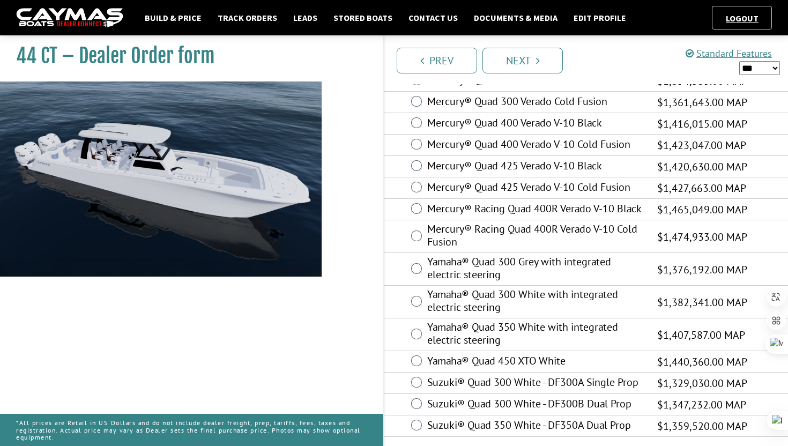
scroll to position [70, 0]
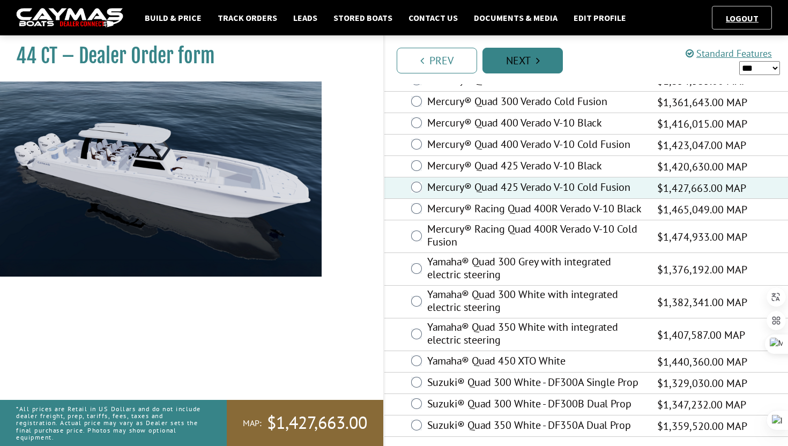
click at [537, 54] on link "Next" at bounding box center [522, 61] width 80 height 26
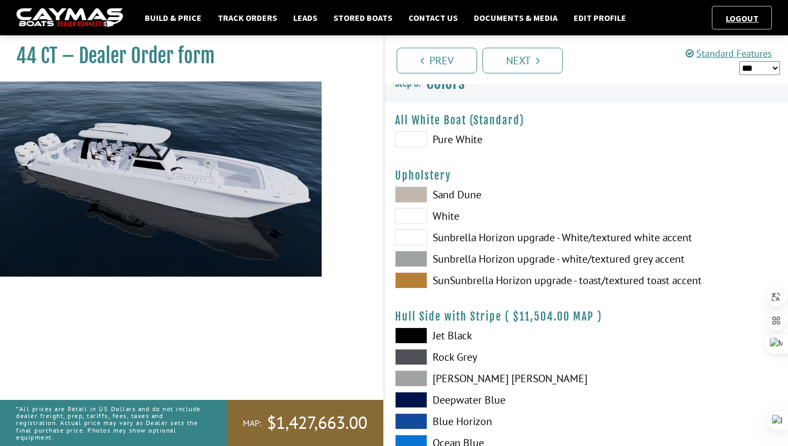
scroll to position [0, 0]
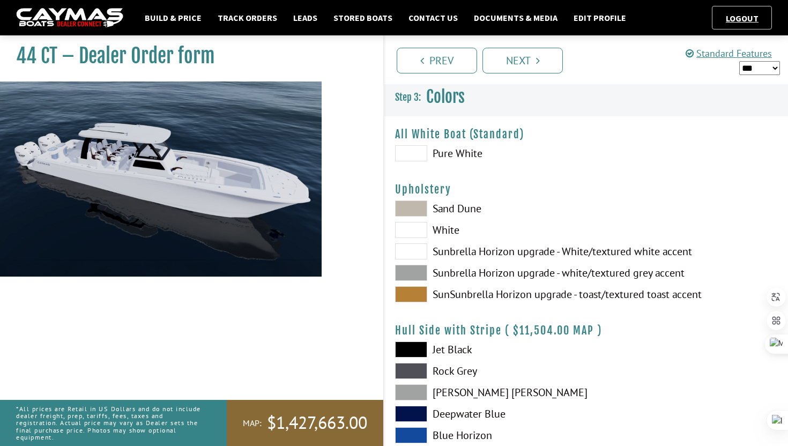
click at [414, 295] on span at bounding box center [411, 294] width 32 height 16
click at [406, 209] on span at bounding box center [411, 208] width 32 height 16
click at [416, 248] on span at bounding box center [411, 251] width 32 height 16
click at [410, 277] on span at bounding box center [411, 273] width 32 height 16
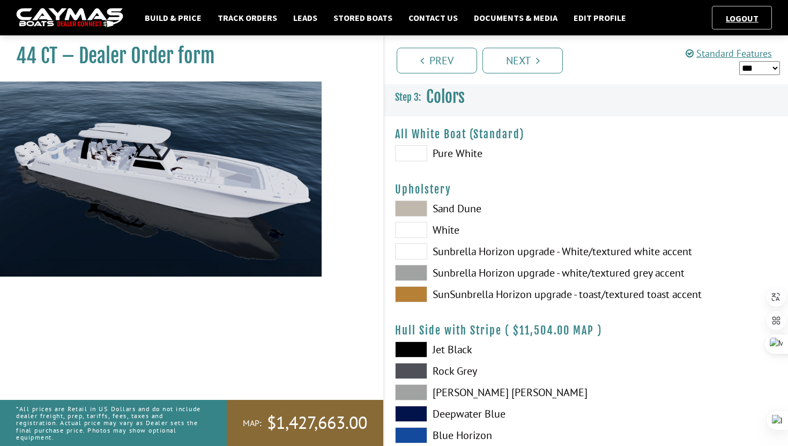
click at [408, 300] on span at bounding box center [411, 294] width 32 height 16
click at [546, 62] on link "Next" at bounding box center [522, 61] width 80 height 26
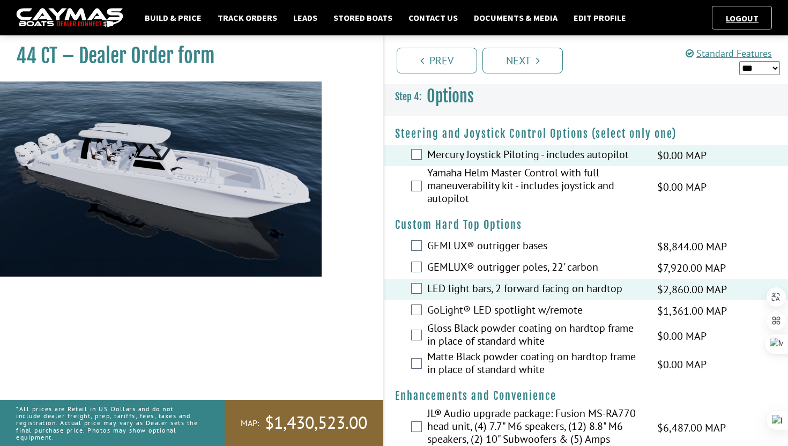
click at [392, 356] on div "Matte Black powder coating on hardtop frame in place of standard white $0.00 MA…" at bounding box center [585, 364] width 403 height 28
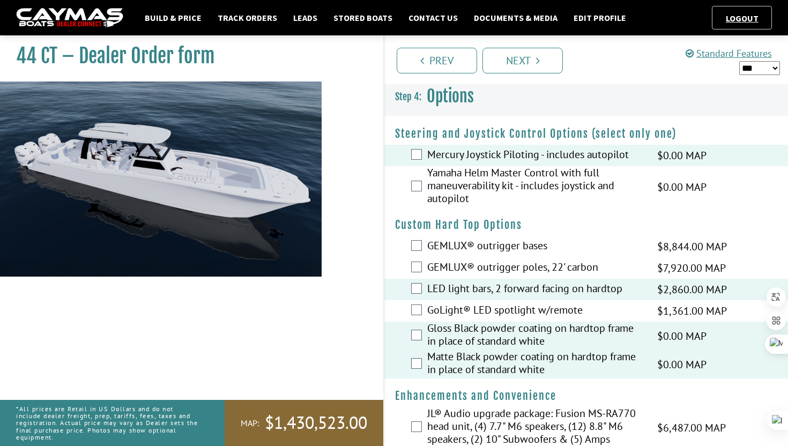
click at [393, 407] on div "JL® Audio upgrade package: Fusion MS-RA770 head unit, (4) 7.7" M6 speakers, (12…" at bounding box center [585, 427] width 403 height 41
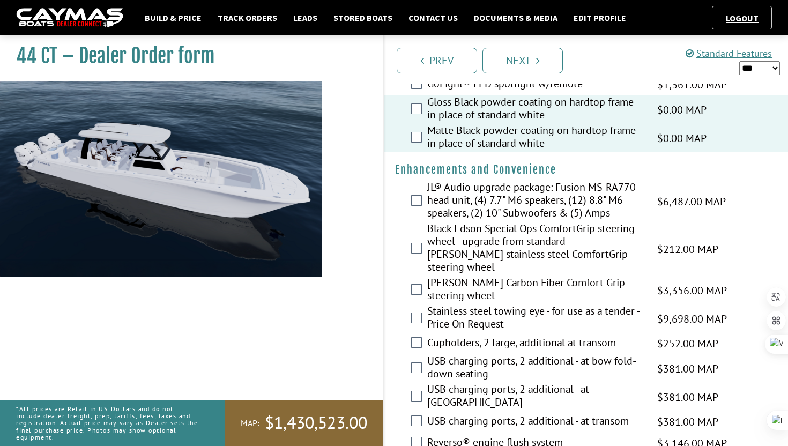
scroll to position [257, 0]
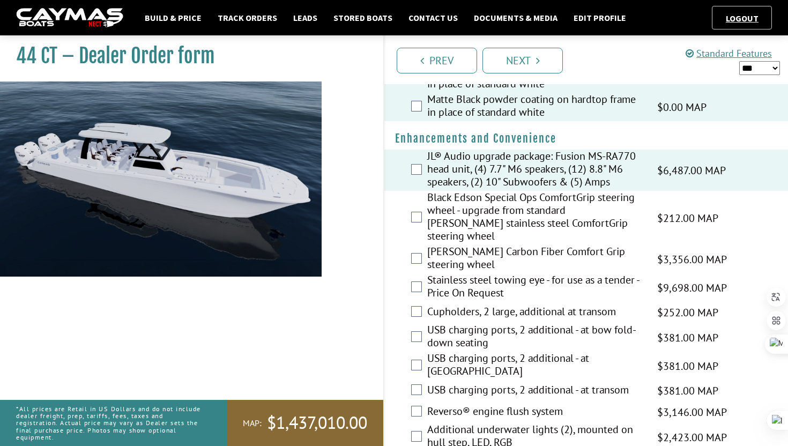
click at [392, 307] on div "Cupholders, 2 large, additional at transom $252.00 MAP $252.00 MSRP $164.00 $25…" at bounding box center [585, 312] width 403 height 21
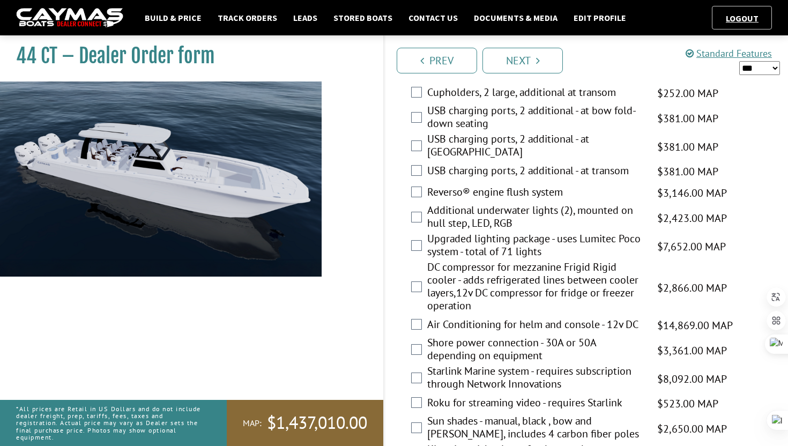
scroll to position [493, 0]
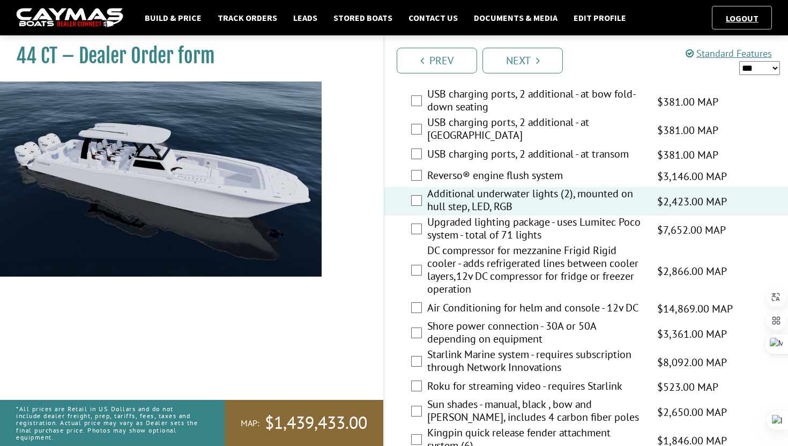
click at [393, 230] on div "Upgraded lighting package - uses Lumitec Poco system - total of 71 lights $7,65…" at bounding box center [585, 229] width 403 height 28
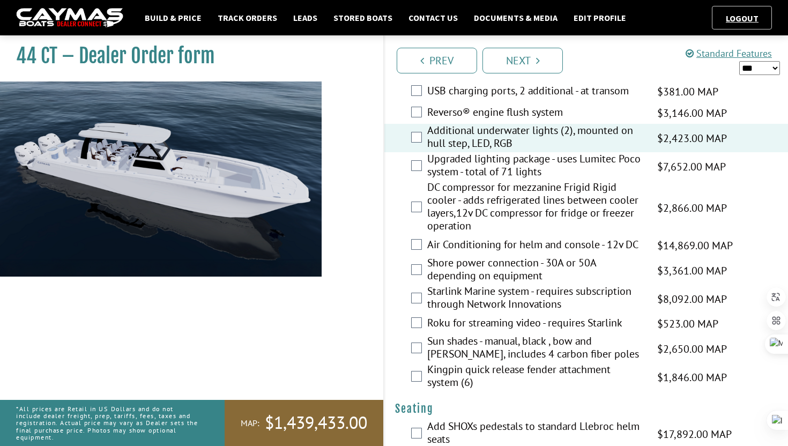
scroll to position [557, 0]
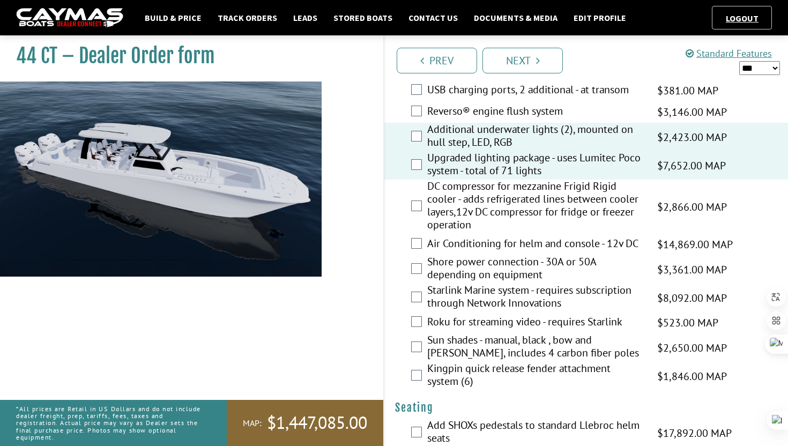
click at [385, 215] on div "DC compressor for mezzanine Frigid Rigid cooler - adds refrigerated lines betwe…" at bounding box center [585, 207] width 403 height 54
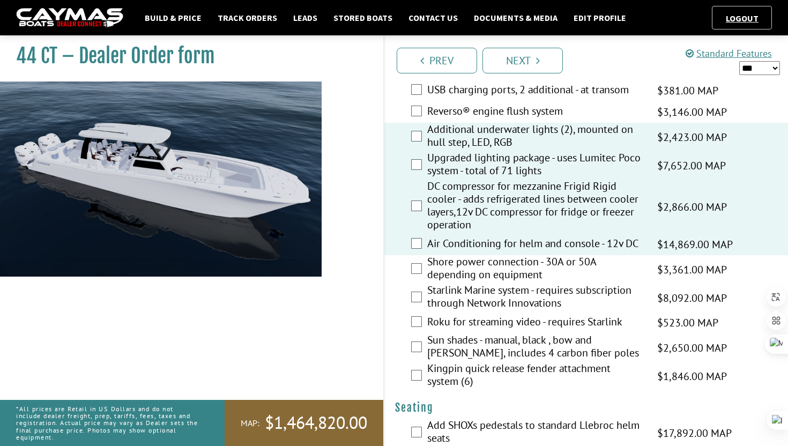
click at [394, 283] on div "Starlink Marine system - requires subscription through Network Innovations $8,0…" at bounding box center [585, 297] width 403 height 28
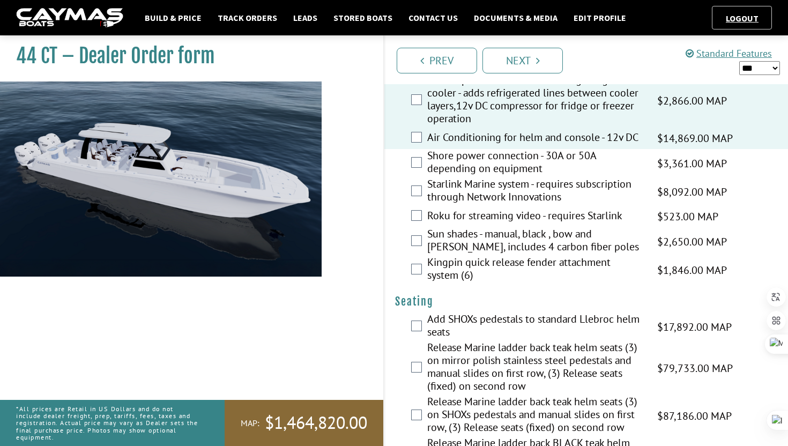
scroll to position [686, 0]
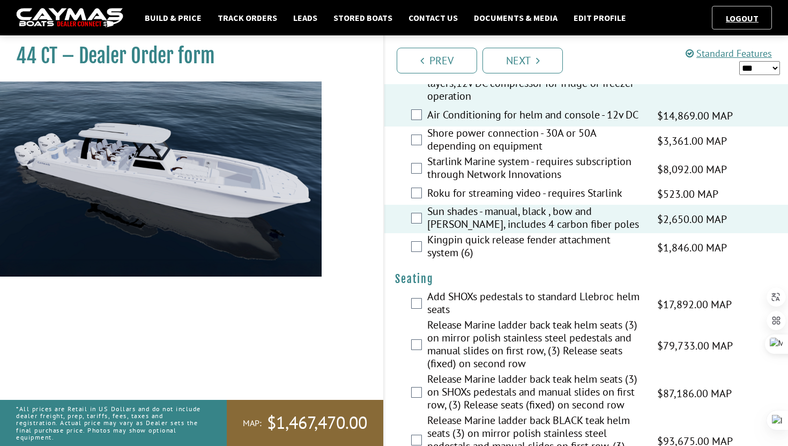
click at [399, 320] on div "Release Marine ladder back teak helm seats (3) on mirror polish stainless steel…" at bounding box center [585, 345] width 403 height 54
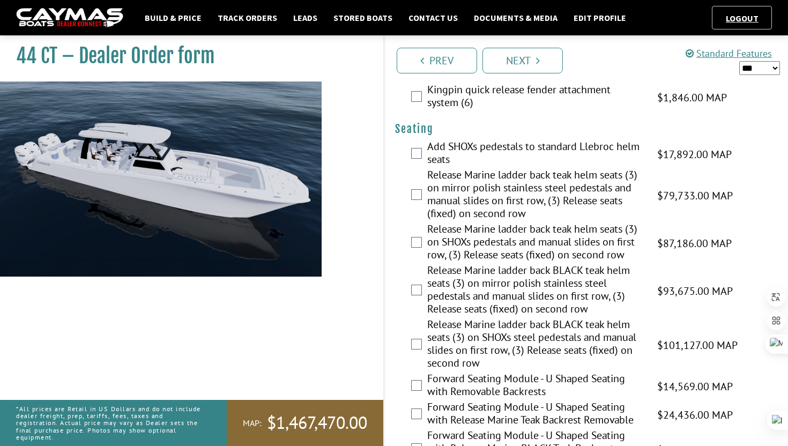
scroll to position [857, 0]
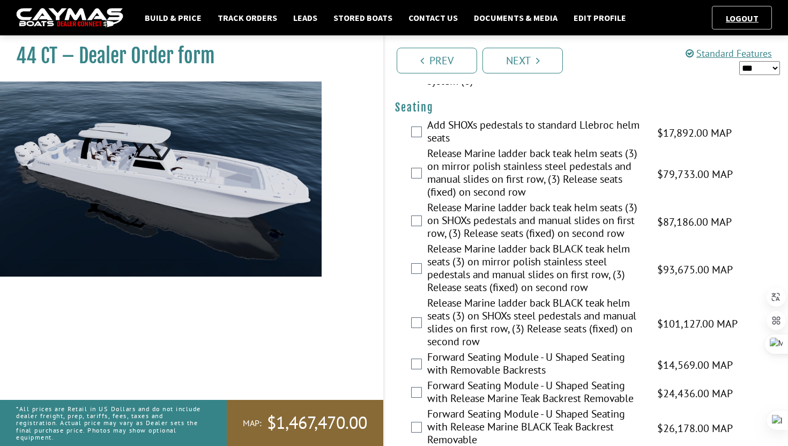
click at [393, 352] on div "Forward Seating Module - U Shaped Seating with Removable Backrests $14,569.00 M…" at bounding box center [585, 364] width 403 height 28
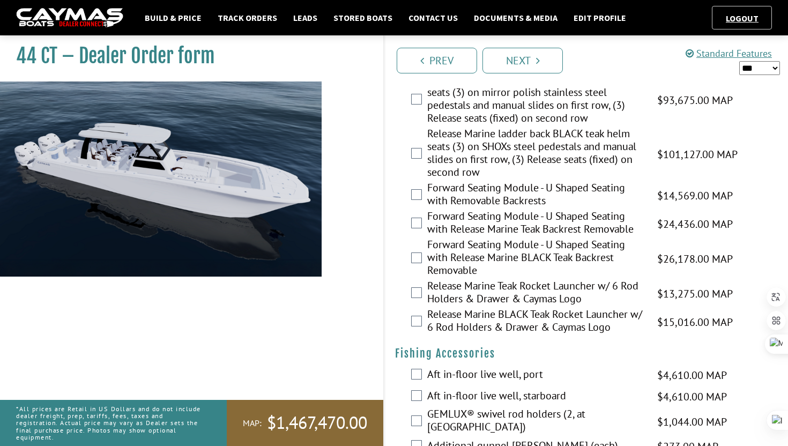
scroll to position [1029, 0]
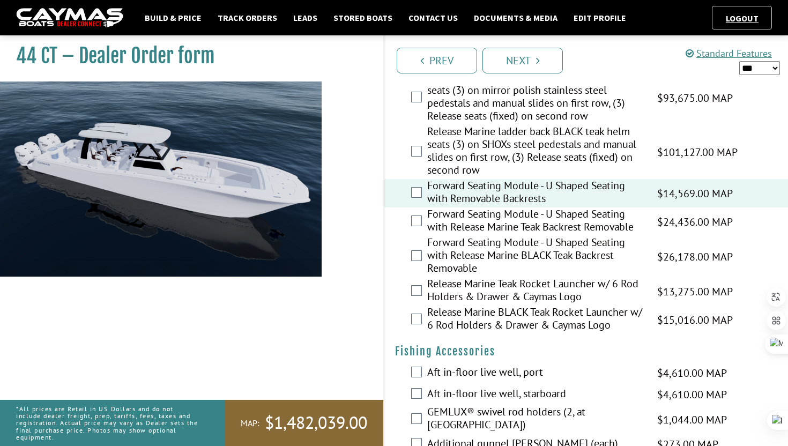
click at [379, 246] on div "44 CT – Dealer Order form" at bounding box center [186, 254] width 394 height 446
click at [397, 315] on div "Release Marine BLACK Teak Rocket Launcher w/ 6 Rod Holders & Drawer & Caymas Lo…" at bounding box center [585, 319] width 403 height 28
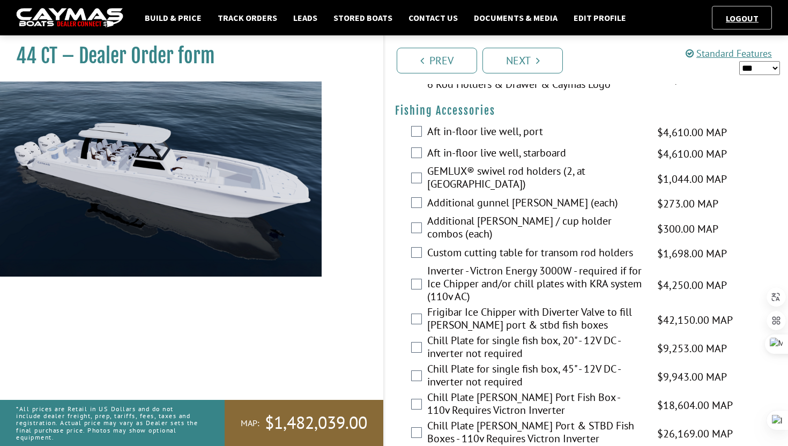
scroll to position [1286, 0]
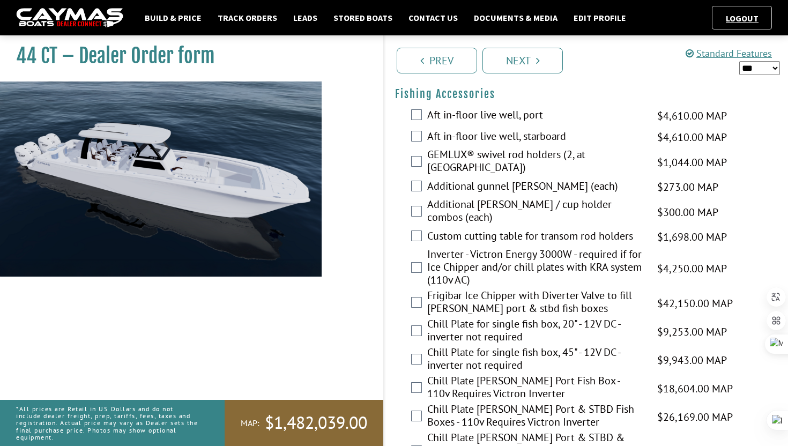
click at [393, 289] on div "Frigibar Ice Chipper with Diverter Valve to fill [PERSON_NAME] port & stbd fish…" at bounding box center [585, 303] width 403 height 28
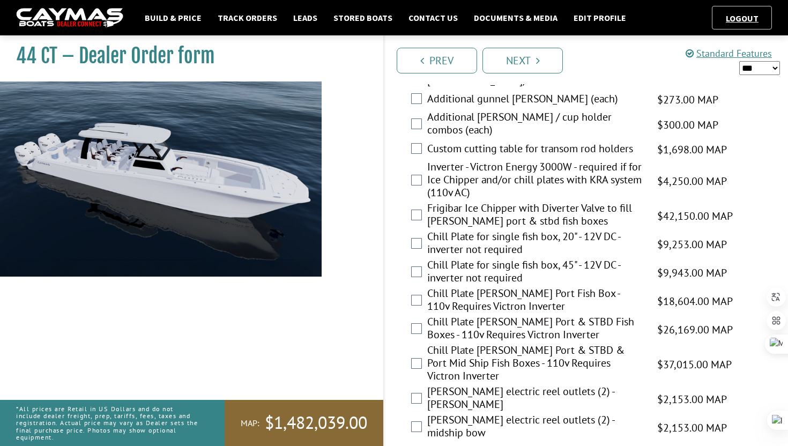
scroll to position [1393, 0]
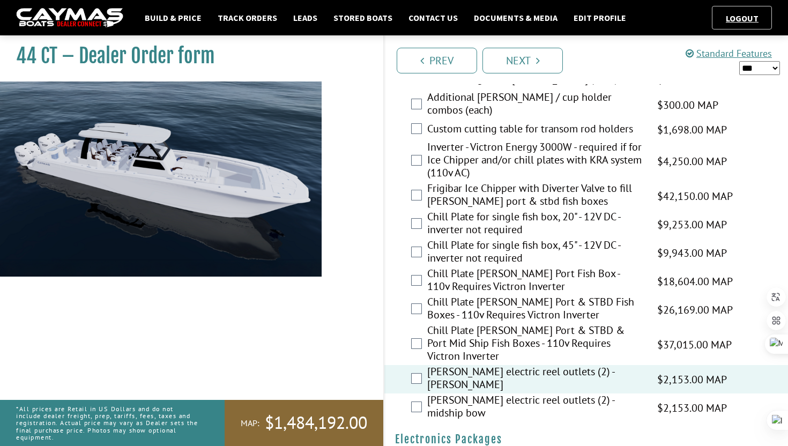
click at [393, 397] on fieldset "Steering and Joystick Control Options (select only one) Please select option. M…" at bounding box center [585, 129] width 403 height 2813
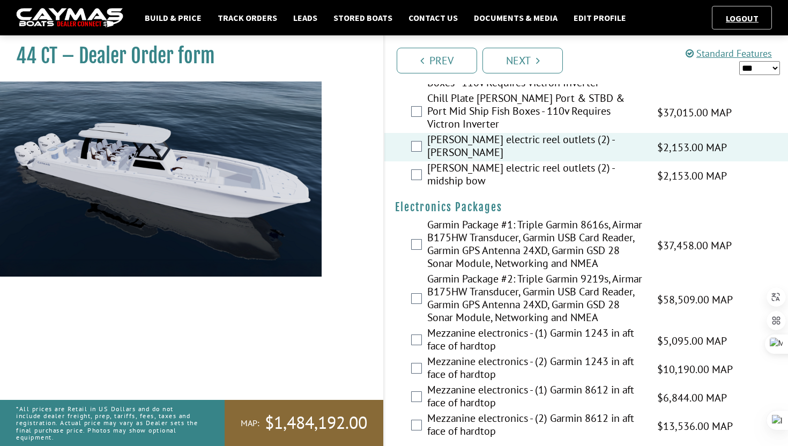
scroll to position [1672, 0]
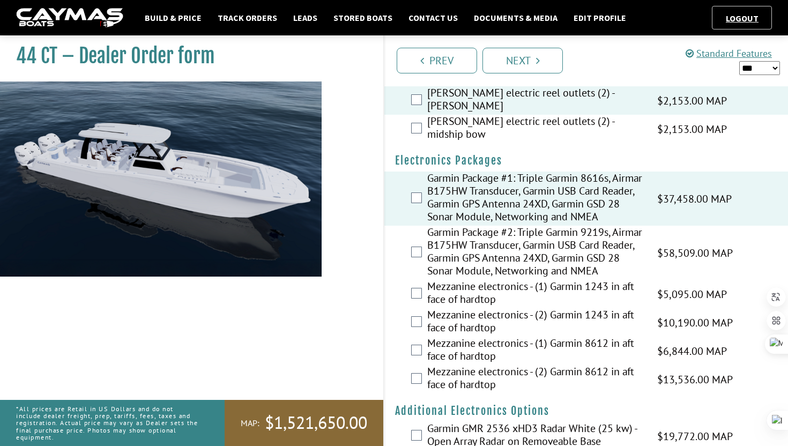
click at [391, 422] on div "Garmin GMR 2536 xHD3 Radar White (25 kw) - Open Array Radar on Removeable Base …" at bounding box center [585, 436] width 403 height 28
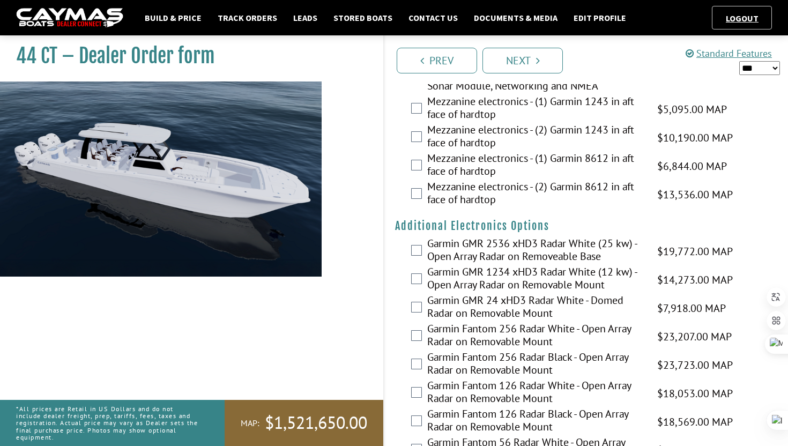
scroll to position [1908, 0]
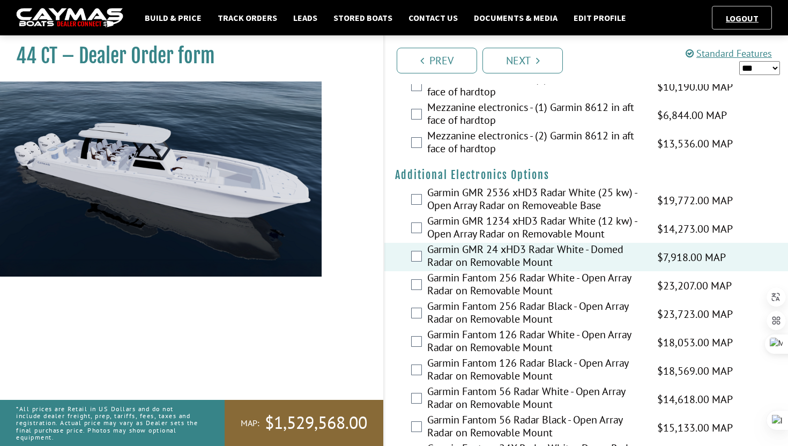
click at [393, 328] on div "Garmin Fantom 126 Radar White - Open Array Radar on Removable Mount $18,053.00 …" at bounding box center [585, 342] width 403 height 28
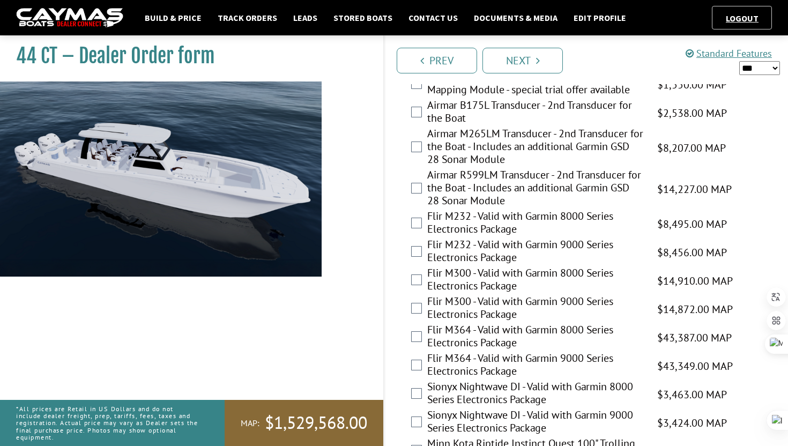
scroll to position [2358, 0]
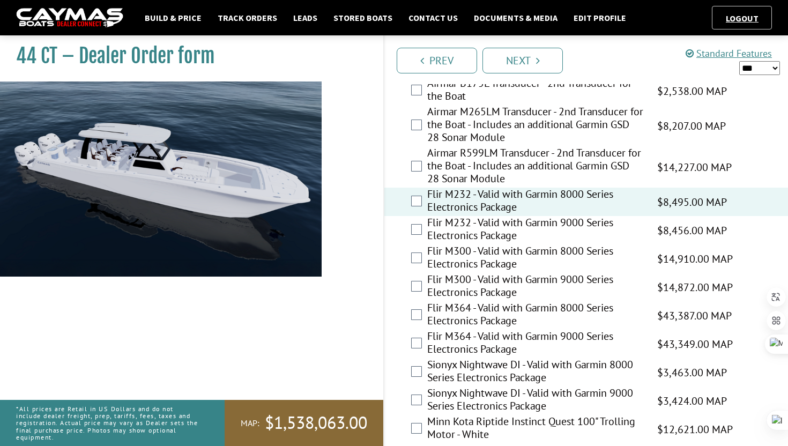
click at [389, 386] on div "Sionyx Nightwave DI - Valid with Garmin 9000 Series Electronics Package $3,424.…" at bounding box center [585, 400] width 403 height 28
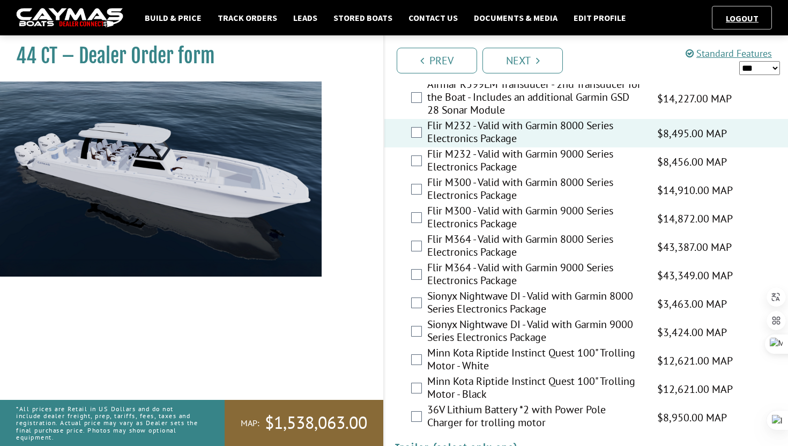
scroll to position [2443, 0]
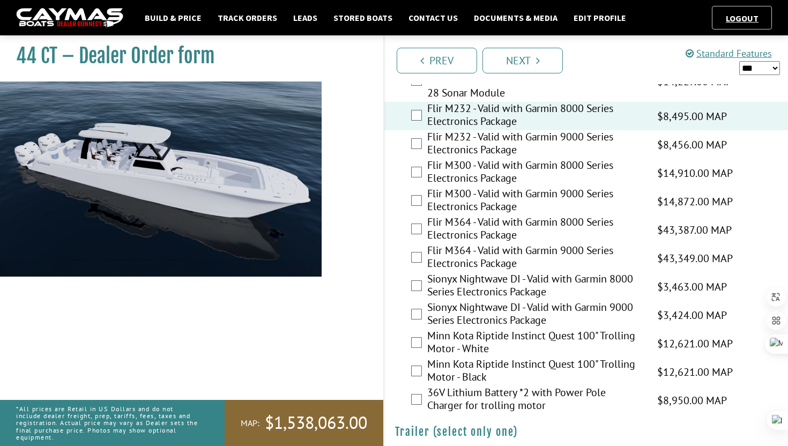
click at [765, 66] on select "*** ****** ******" at bounding box center [759, 68] width 41 height 14
click at [739, 61] on select "*** ****** ******" at bounding box center [759, 68] width 41 height 14
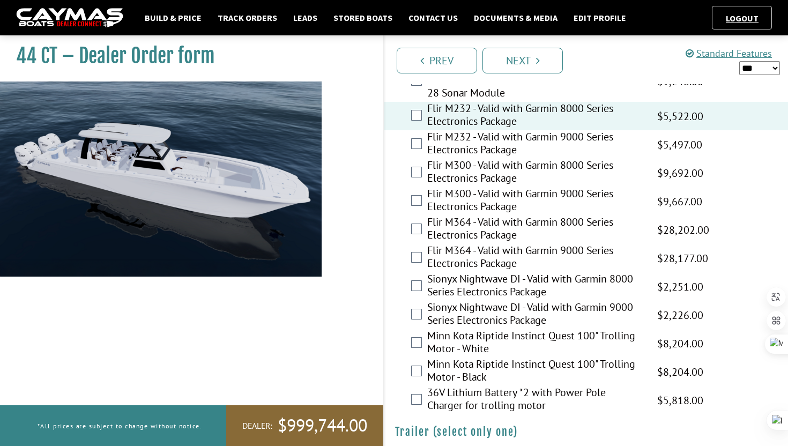
click at [765, 69] on select "*** ****** ******" at bounding box center [759, 68] width 41 height 14
select select "*"
click at [739, 61] on select "*** ****** ******" at bounding box center [759, 68] width 41 height 14
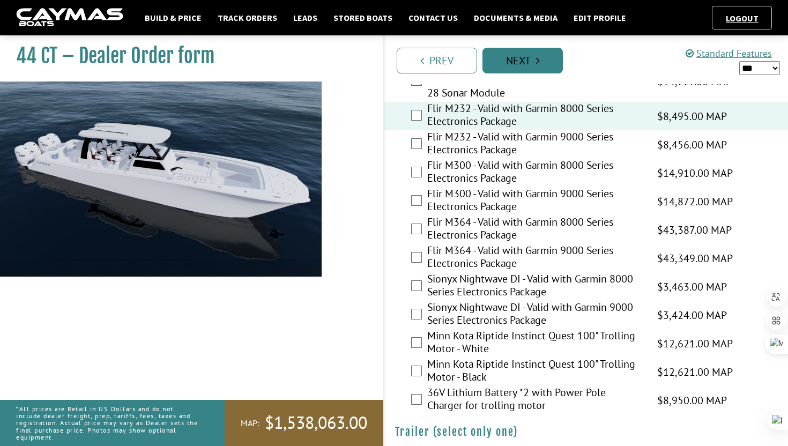
click at [540, 59] on link "Next" at bounding box center [522, 61] width 80 height 26
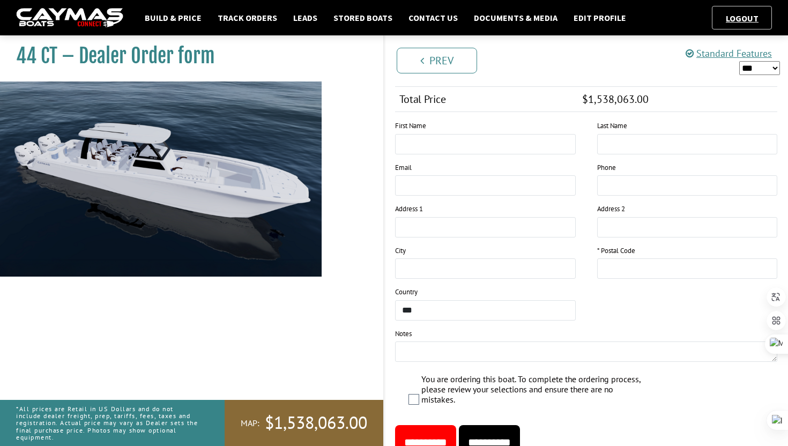
scroll to position [965, 0]
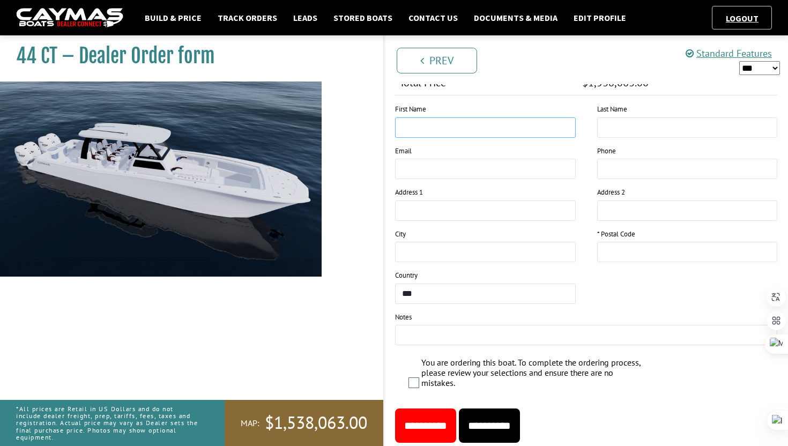
click at [477, 120] on input "text" at bounding box center [485, 127] width 181 height 20
type input "*******"
click at [520, 423] on input "**********" at bounding box center [489, 425] width 61 height 34
type input "*****"
click at [509, 427] on input "**********" at bounding box center [489, 425] width 61 height 34
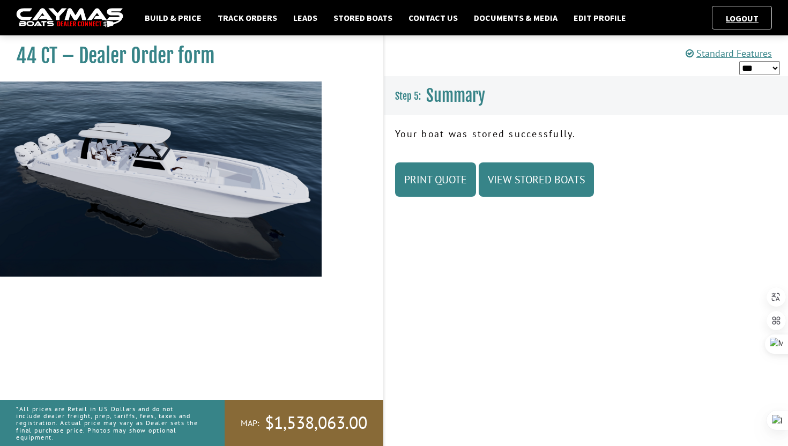
scroll to position [0, 0]
click at [549, 175] on link "View Stored Boats" at bounding box center [536, 179] width 115 height 34
